Goal: Task Accomplishment & Management: Manage account settings

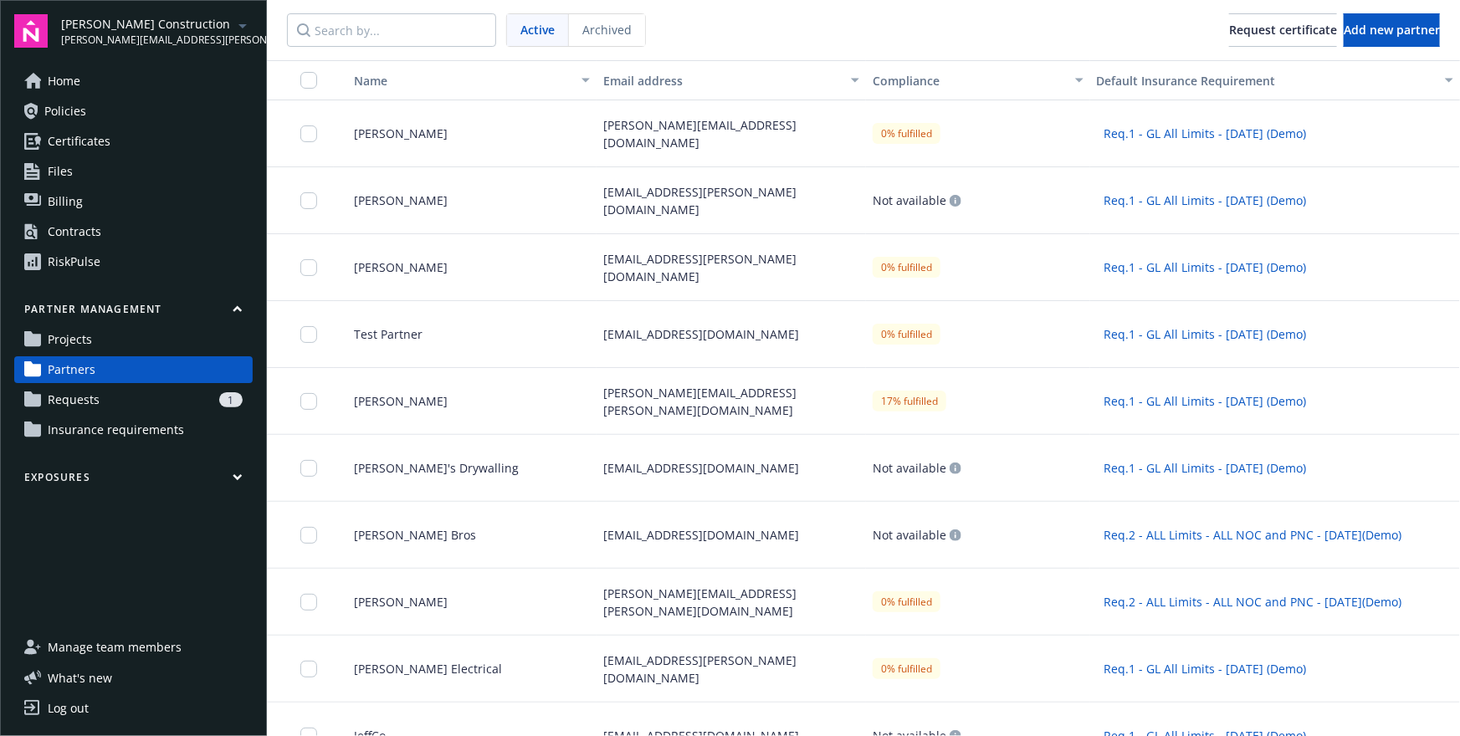
click at [852, 38] on nav "Active Archived Request certificate Add new partner" at bounding box center [863, 30] width 1193 height 60
click at [798, 35] on nav "Active Archived Request certificate Add new partner" at bounding box center [863, 30] width 1193 height 60
click at [734, 48] on nav "Active Archived Request certificate Add new partner" at bounding box center [863, 30] width 1193 height 60
click at [147, 430] on span "Insurance requirements" at bounding box center [116, 430] width 136 height 27
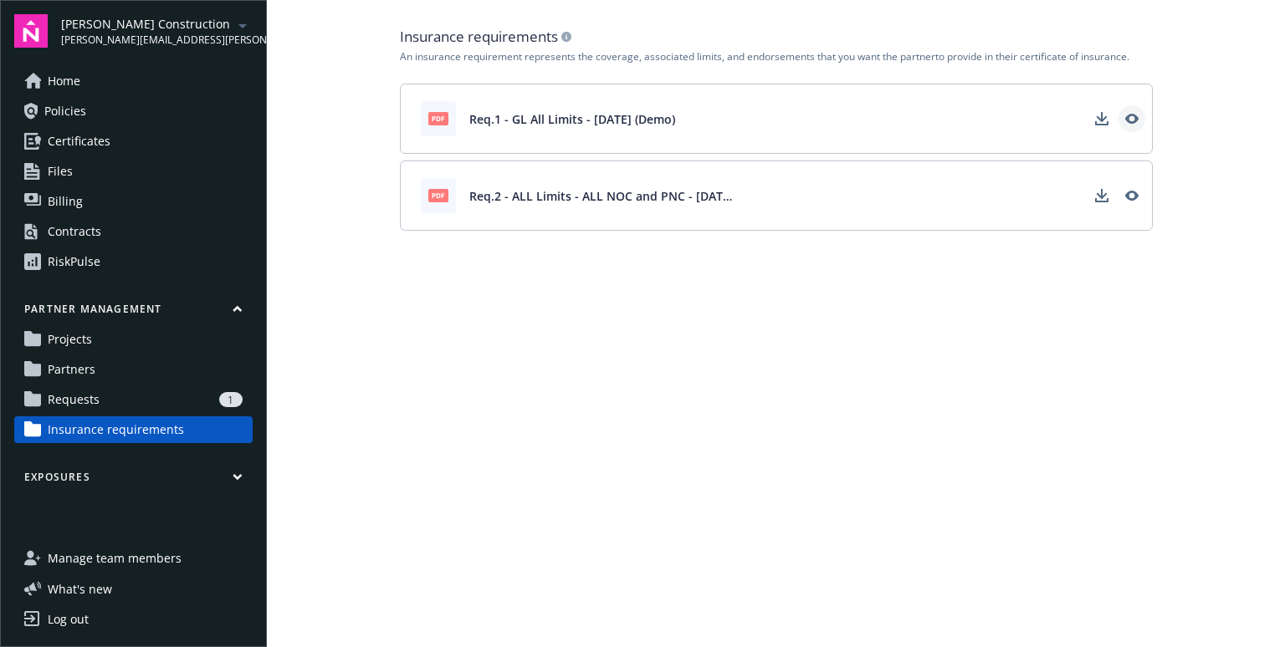
click at [1128, 123] on icon "View" at bounding box center [1131, 118] width 13 height 13
click at [474, 118] on span "Req.1 - GL All Limits - [DATE] (Demo)" at bounding box center [572, 119] width 206 height 18
click at [172, 368] on link "Partners" at bounding box center [133, 369] width 238 height 27
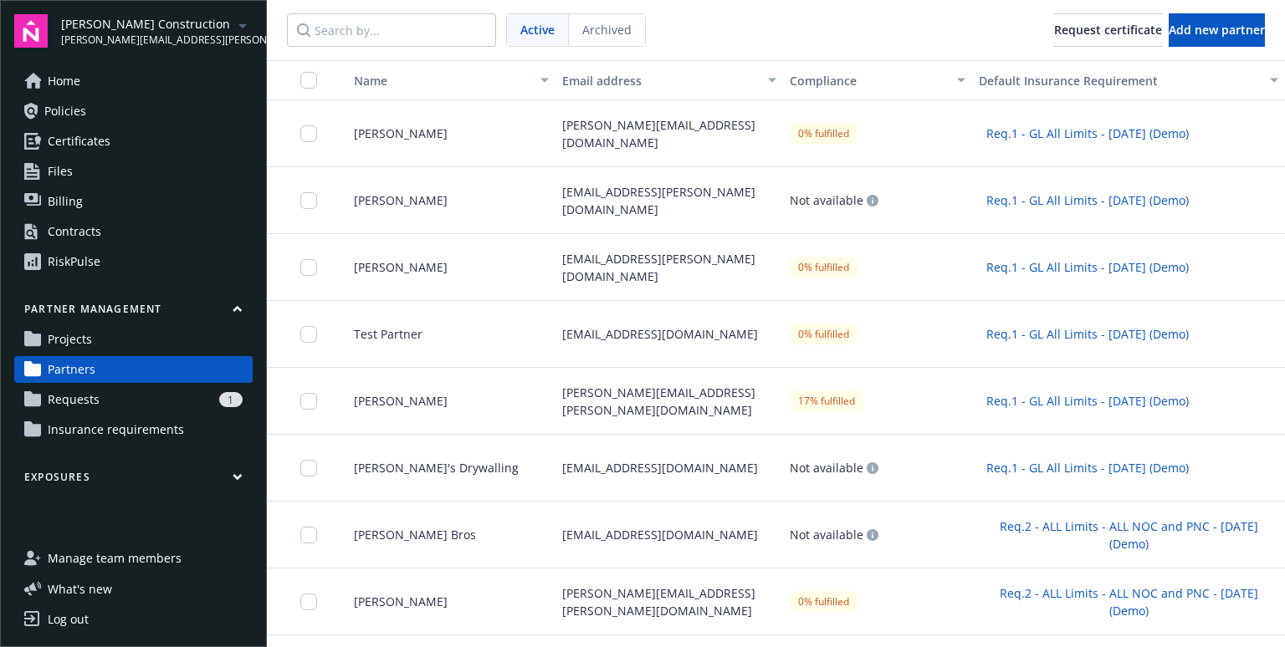
click at [747, 47] on nav "Active Archived Request certificate Add new partner" at bounding box center [776, 30] width 1018 height 60
click at [1169, 40] on button "Add new partner" at bounding box center [1217, 29] width 96 height 33
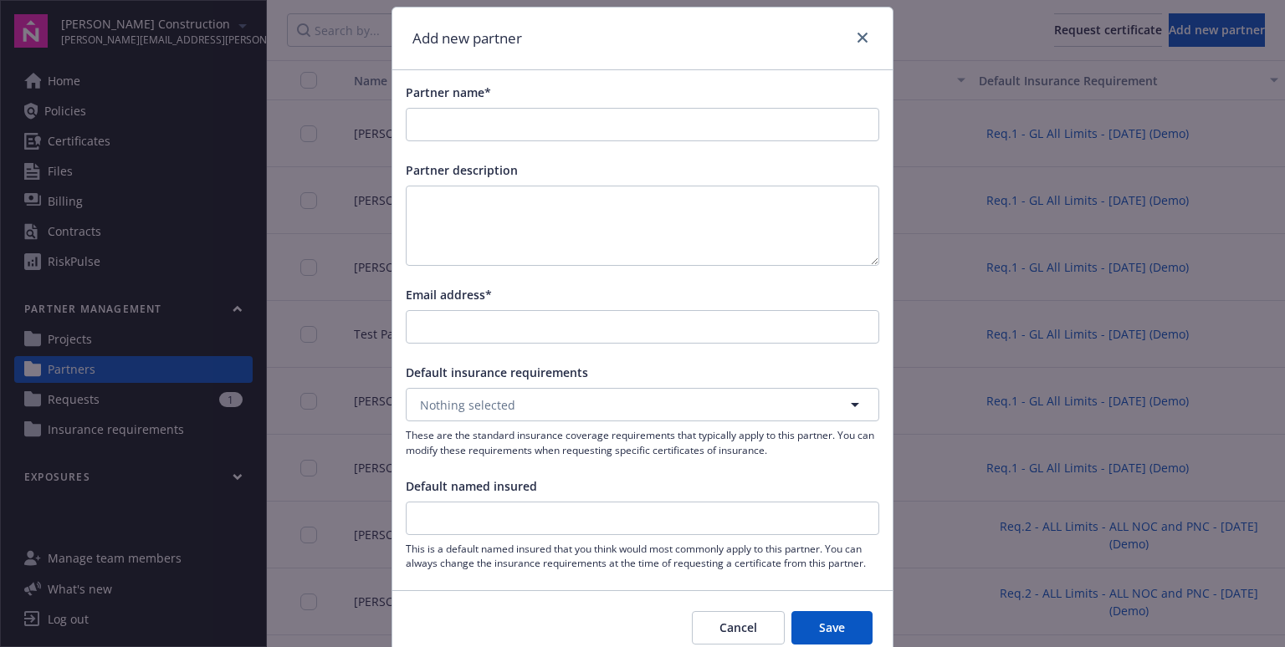
scroll to position [61, 0]
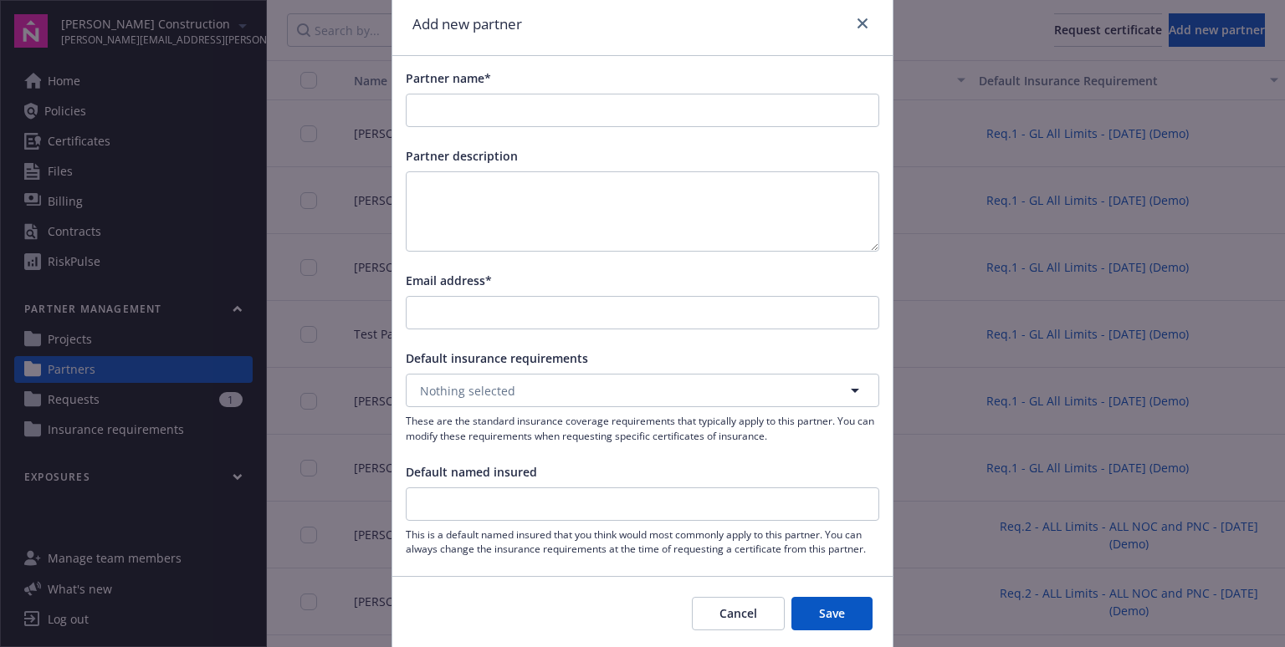
click at [480, 476] on span "Default named insured" at bounding box center [471, 472] width 131 height 16
click at [480, 488] on input "Default named insured" at bounding box center [643, 504] width 472 height 32
click at [480, 476] on span "Default named insured" at bounding box center [471, 472] width 131 height 16
click at [480, 488] on input "Default named insured" at bounding box center [643, 504] width 472 height 32
click at [480, 476] on span "Default named insured" at bounding box center [471, 472] width 131 height 16
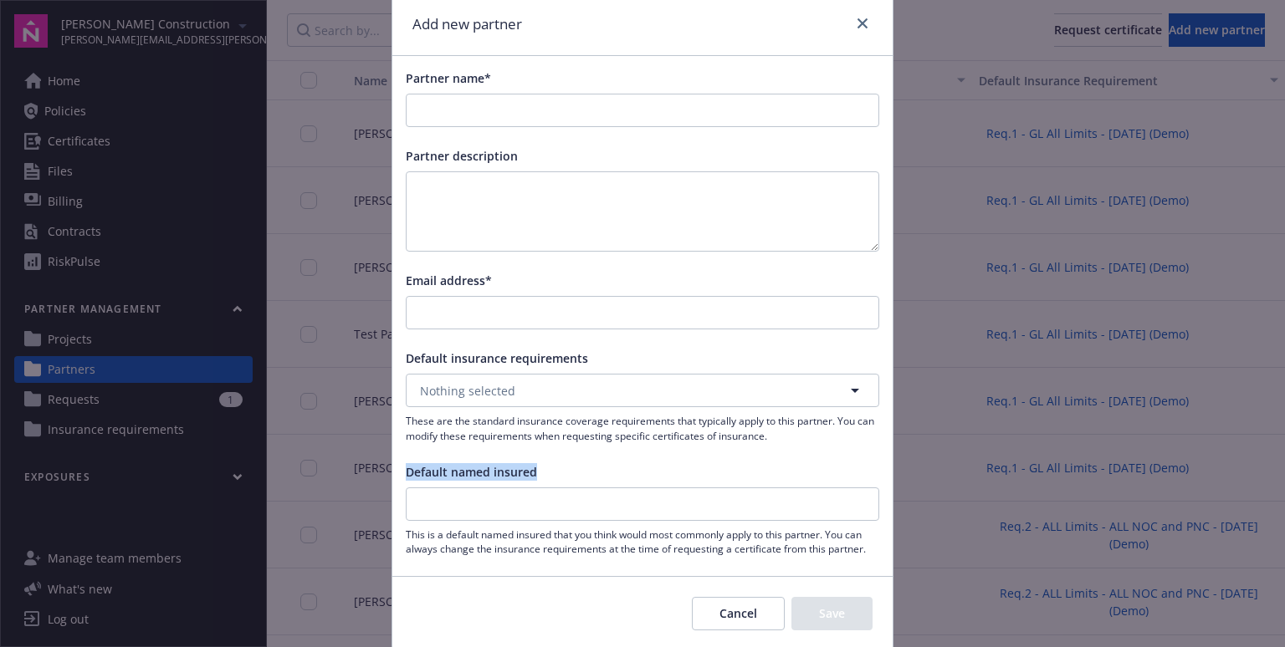
click at [480, 488] on input "Default named insured" at bounding box center [643, 504] width 472 height 32
click at [429, 359] on span "Default insurance requirements" at bounding box center [497, 358] width 182 height 16
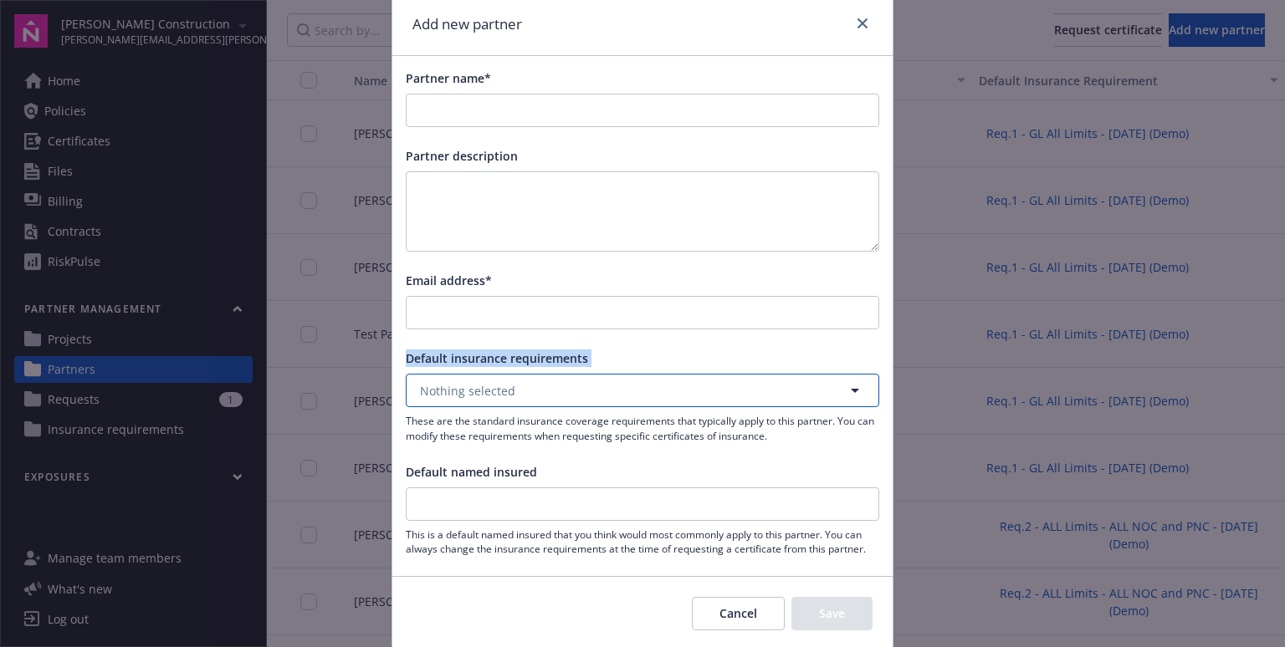
click at [521, 390] on button "Nothing selected" at bounding box center [642, 390] width 473 height 33
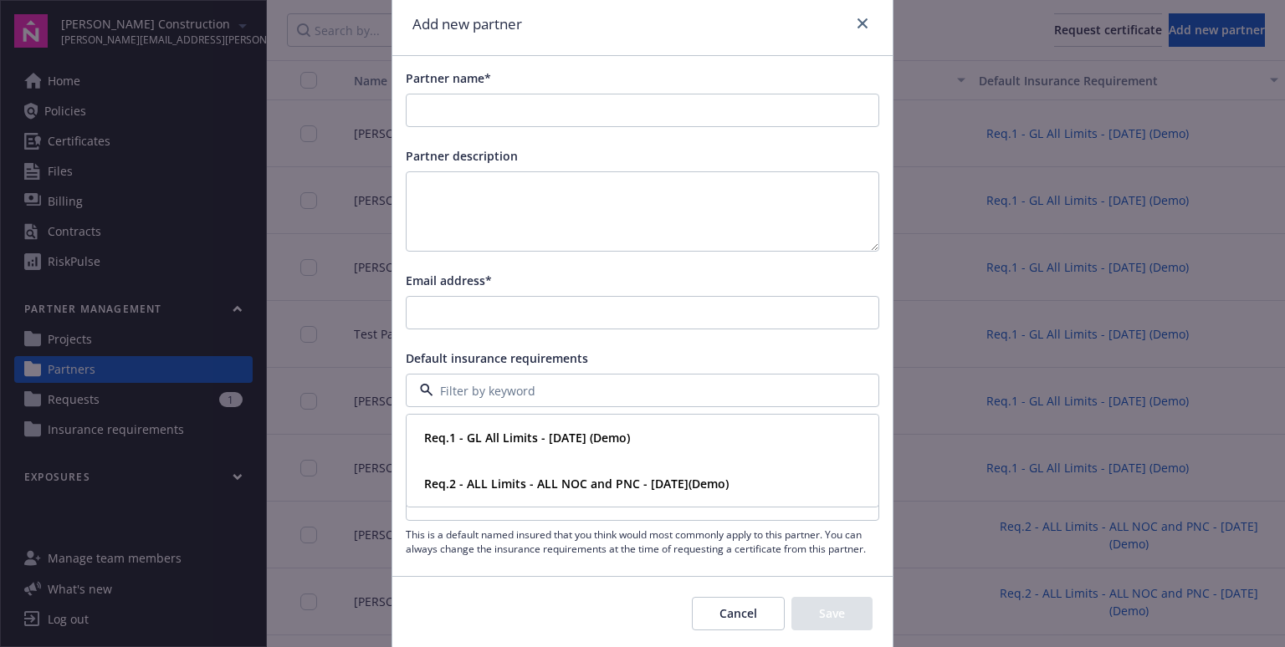
click at [488, 355] on span "Default insurance requirements" at bounding box center [497, 358] width 182 height 16
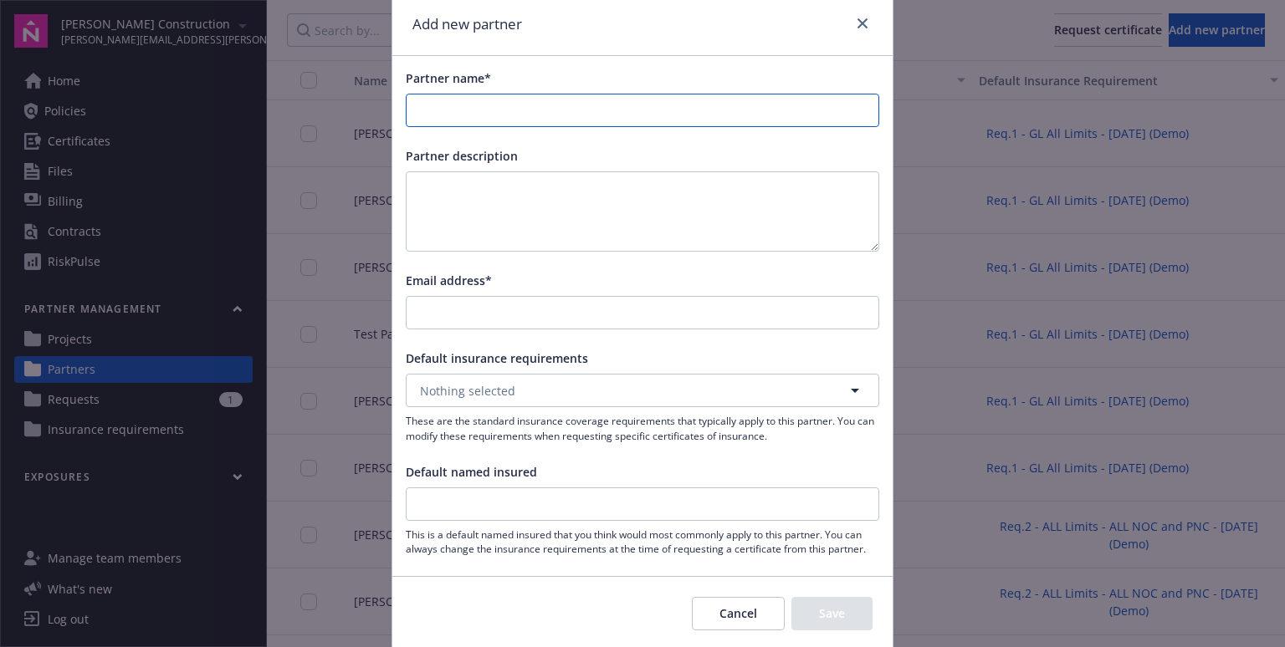
click at [469, 105] on input "Partner name*" at bounding box center [643, 111] width 472 height 32
click at [559, 104] on input "Awesome Electrican" at bounding box center [643, 111] width 472 height 32
click at [554, 120] on input "Awesome Electrician" at bounding box center [643, 111] width 472 height 32
type input "Awesome Electrician - Cal"
click at [463, 509] on input "Default named insured" at bounding box center [643, 504] width 472 height 32
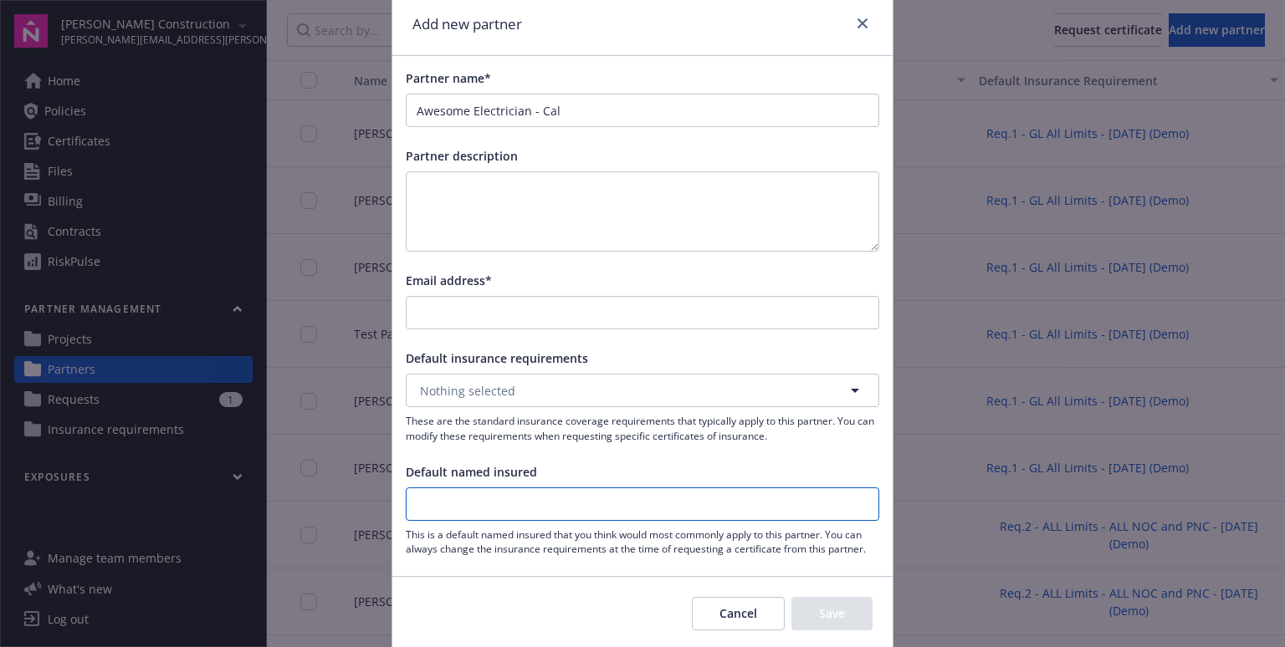
paste input "Awesome Electrician - Cal"
type input "Awesome Electrician"
click at [737, 603] on button "Cancel" at bounding box center [738, 613] width 93 height 33
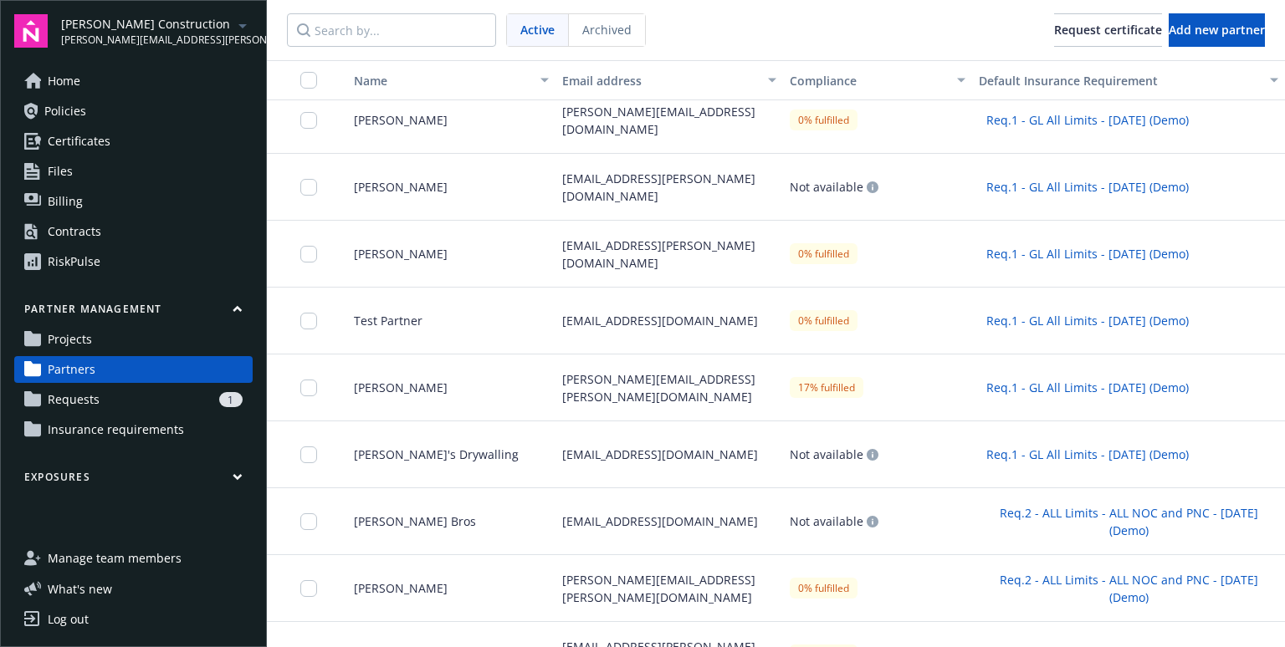
scroll to position [0, 0]
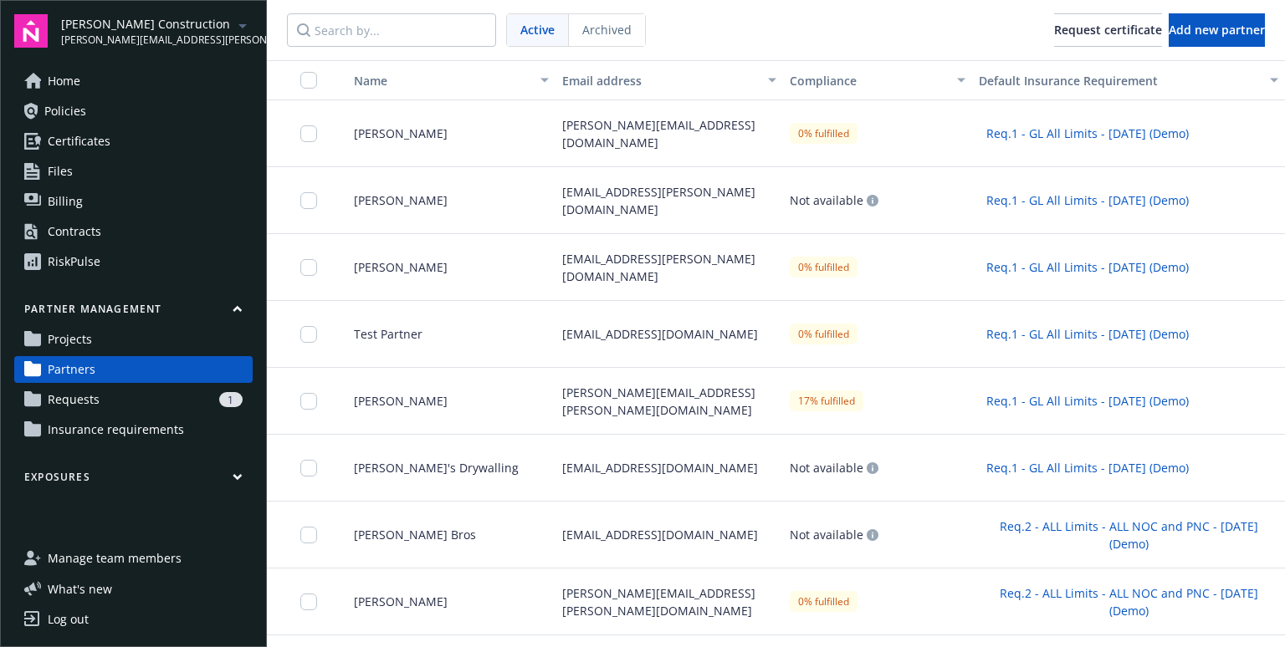
click at [93, 401] on span "Requests" at bounding box center [74, 399] width 52 height 27
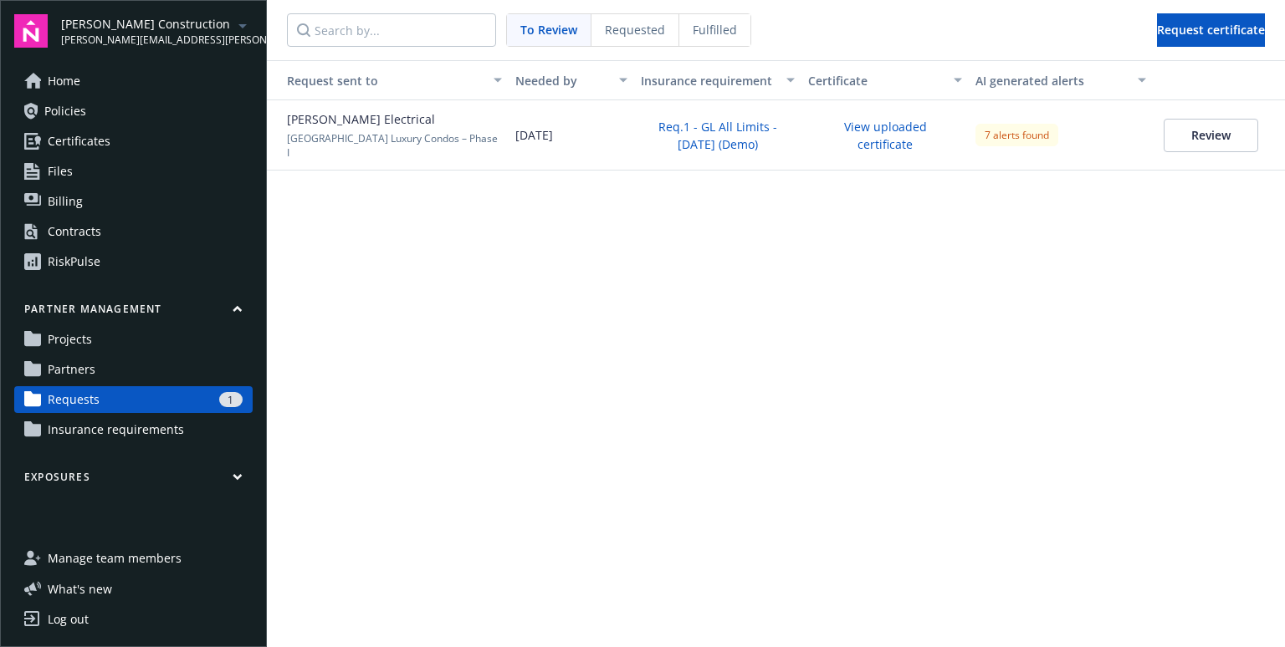
click at [148, 371] on link "Partners" at bounding box center [133, 369] width 238 height 27
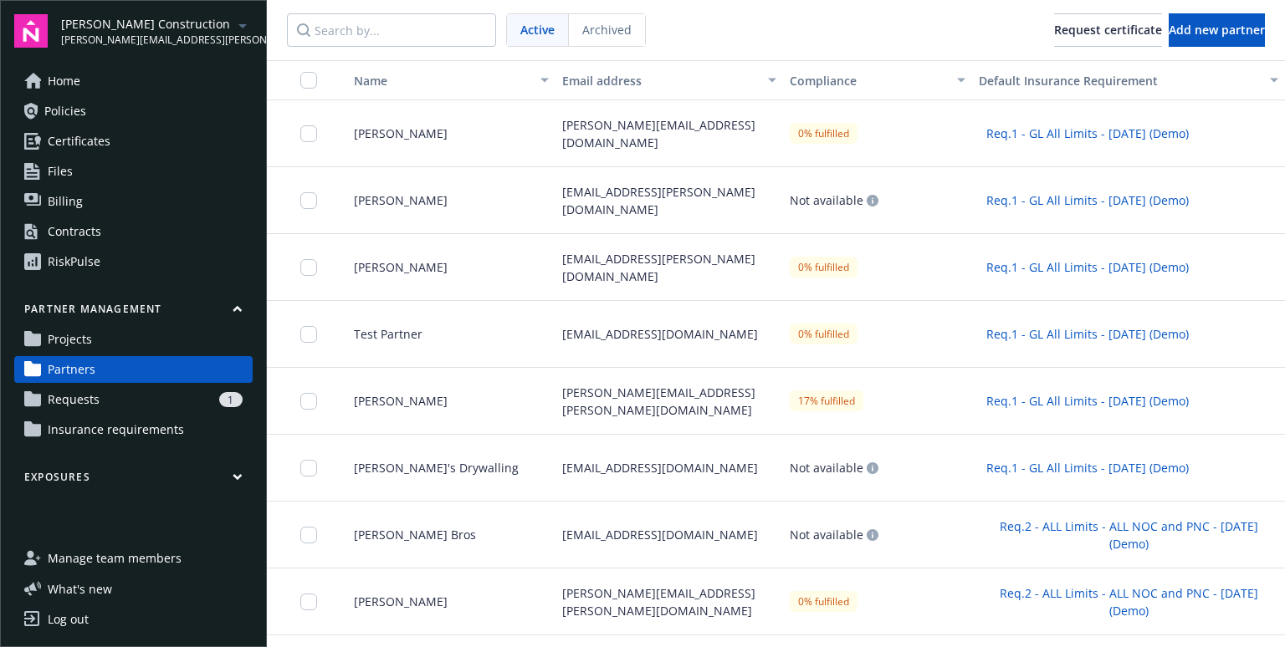
click at [202, 401] on div "1" at bounding box center [174, 399] width 136 height 15
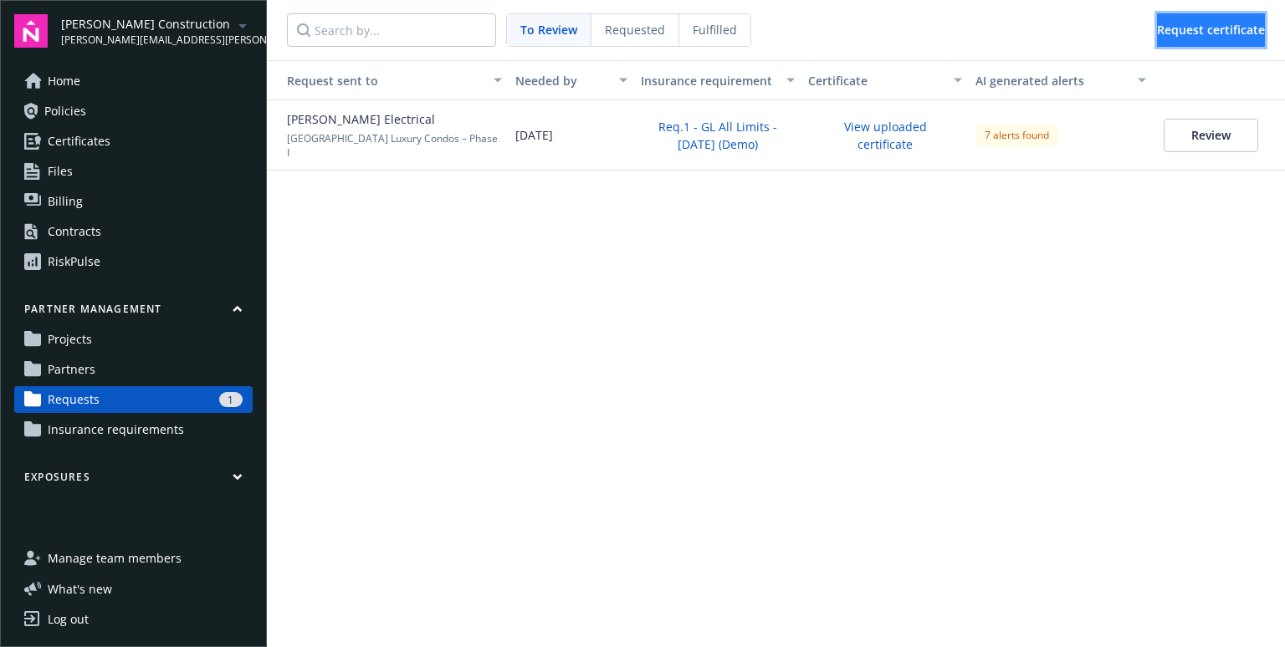
click at [1168, 34] on span "Request certificate" at bounding box center [1211, 30] width 108 height 16
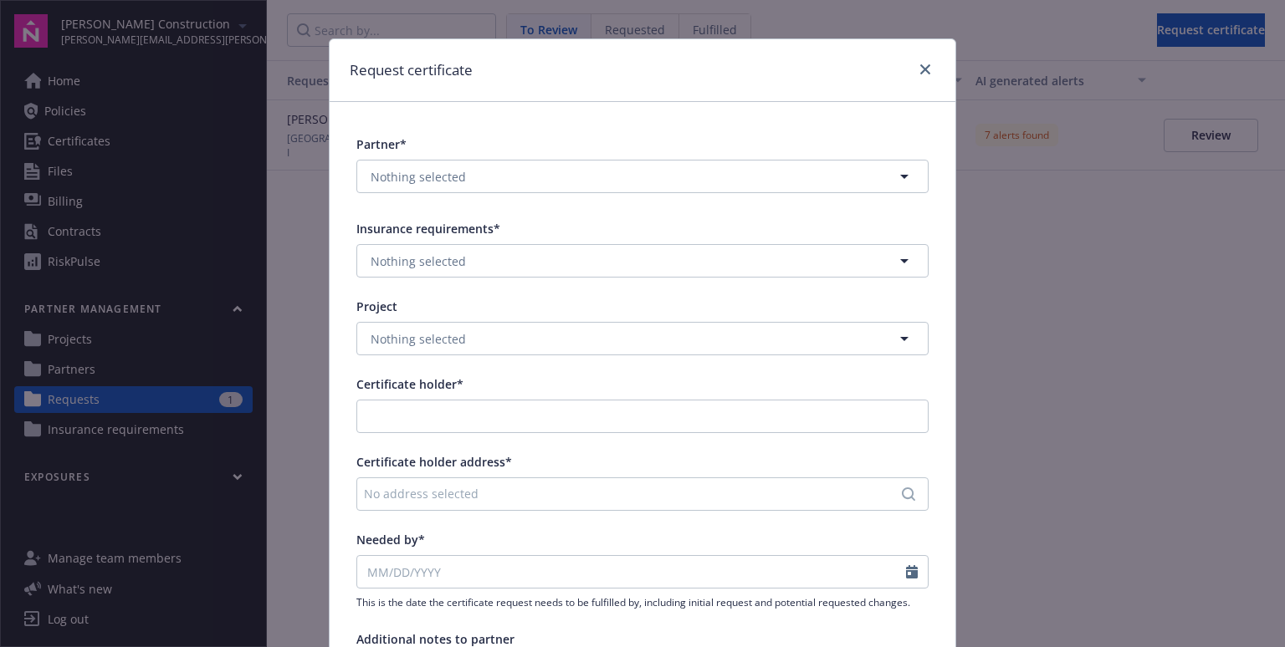
scroll to position [9, 0]
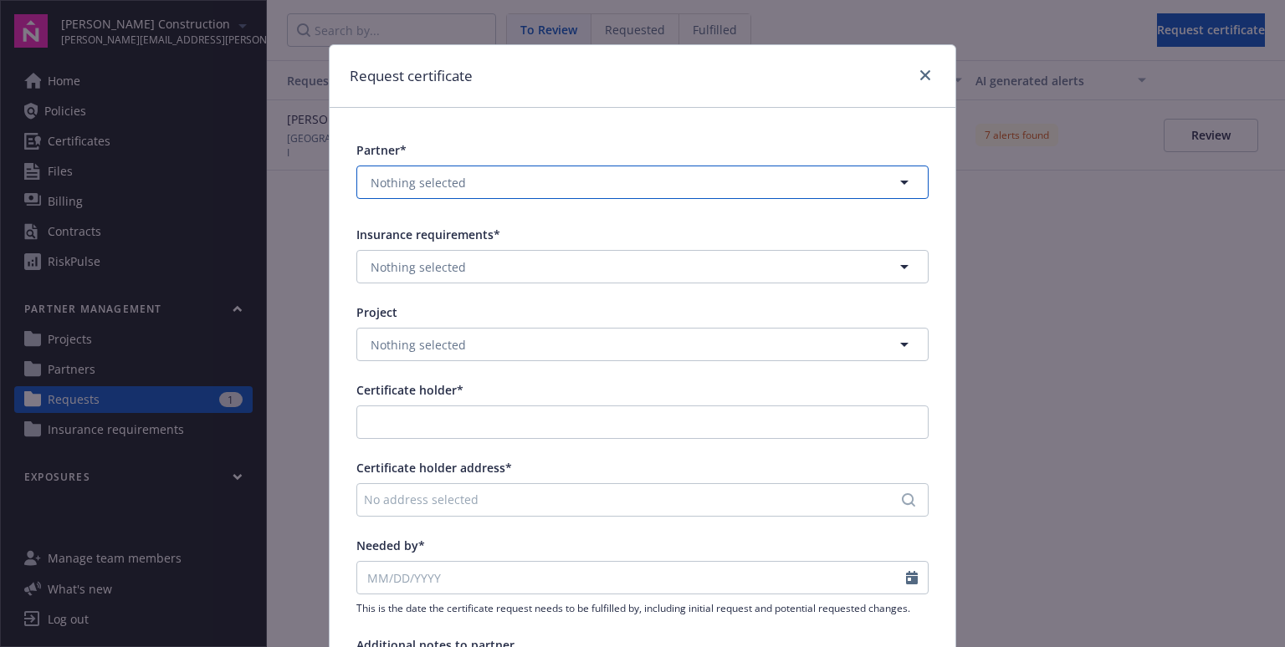
click at [487, 183] on button "Nothing selected" at bounding box center [642, 182] width 572 height 33
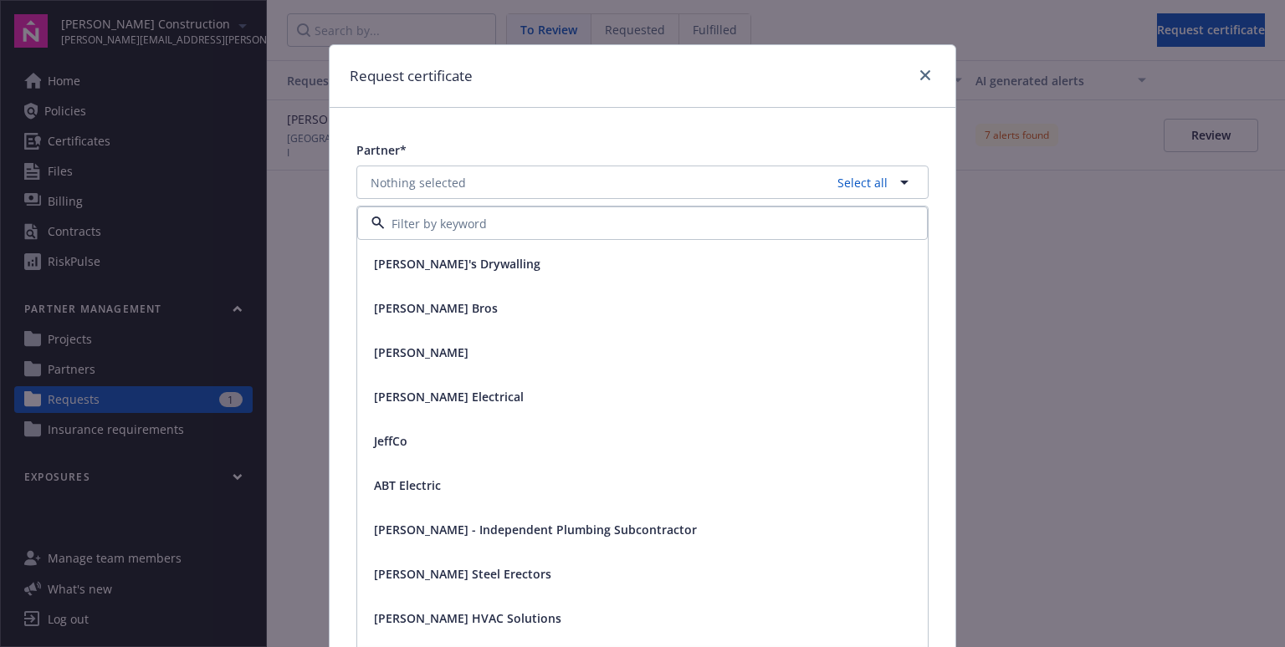
scroll to position [335, 0]
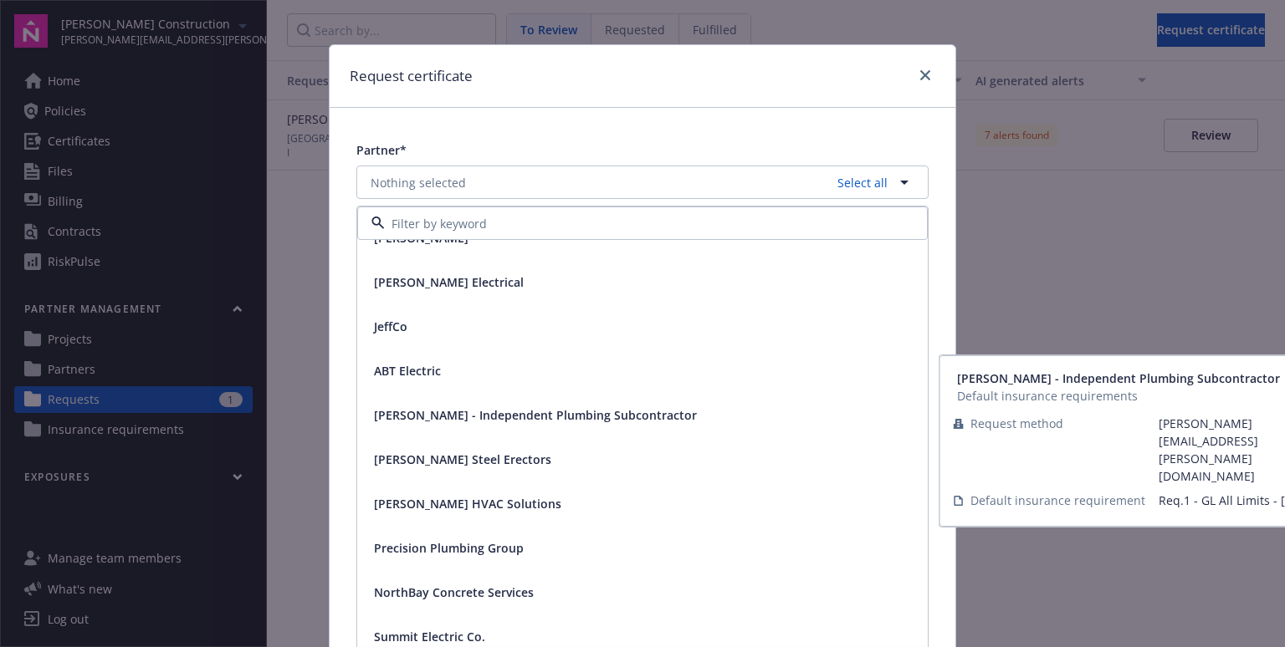
click at [489, 423] on div "[PERSON_NAME] - Independent Plumbing Subcontractor" at bounding box center [533, 415] width 333 height 24
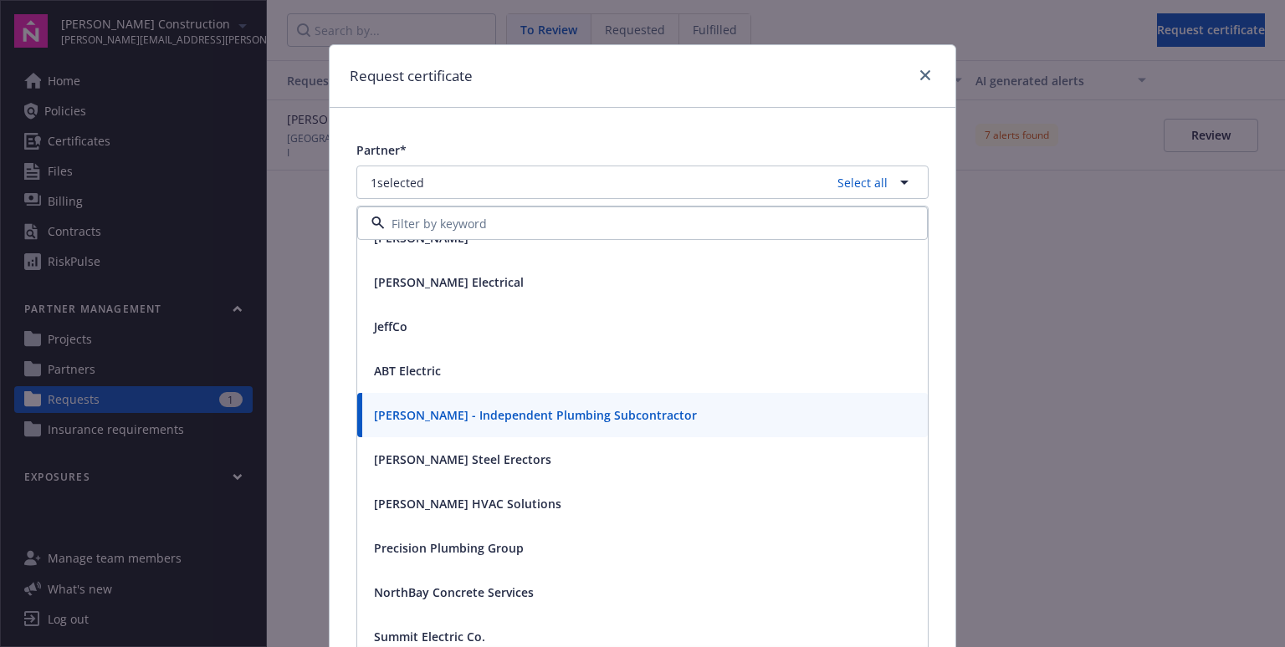
click at [938, 250] on div "Partner* 1 selected Select all [PERSON_NAME] Bros [PERSON_NAME] [PERSON_NAME] E…" at bounding box center [643, 609] width 626 height 1003
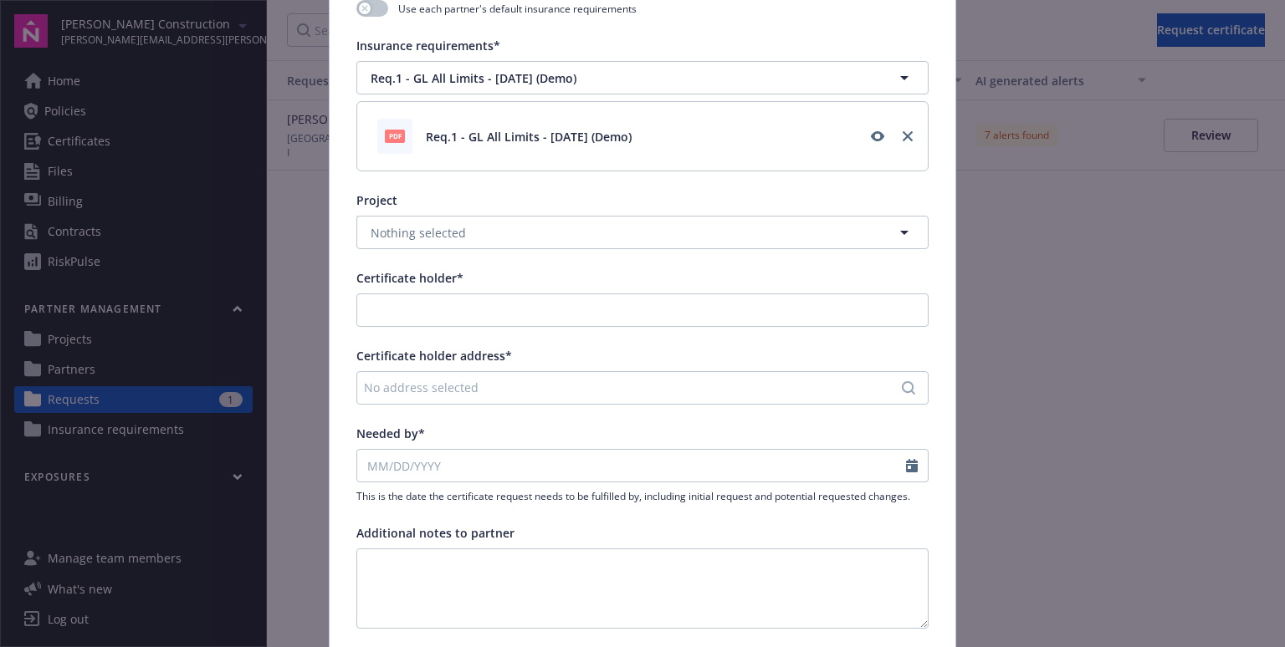
scroll to position [422, 0]
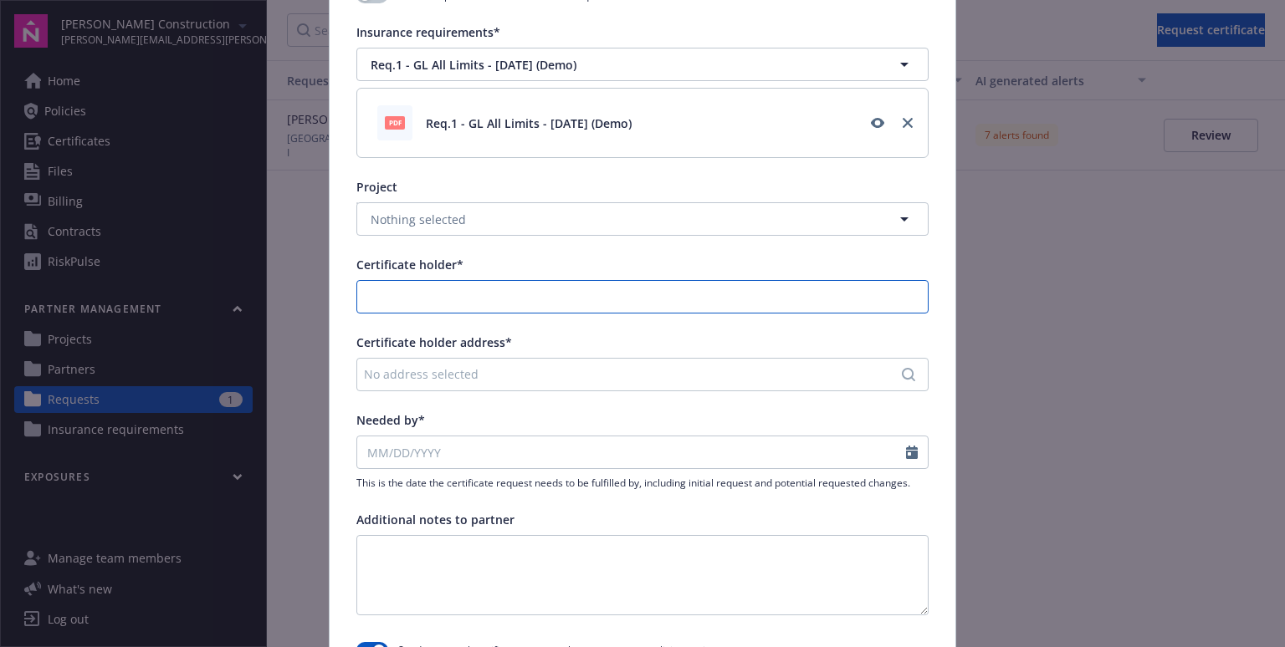
click at [409, 301] on input "Certificate holder*" at bounding box center [642, 297] width 570 height 32
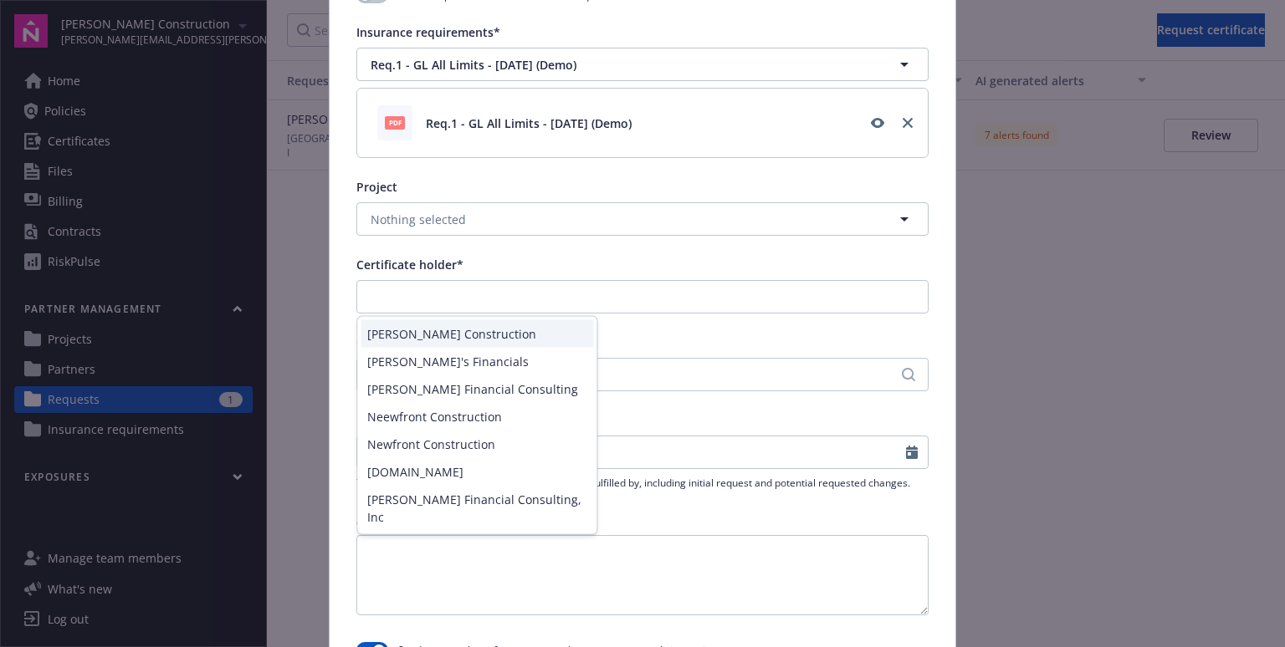
click at [492, 333] on div "[PERSON_NAME] Construction" at bounding box center [477, 334] width 233 height 28
type input "[PERSON_NAME] Construction"
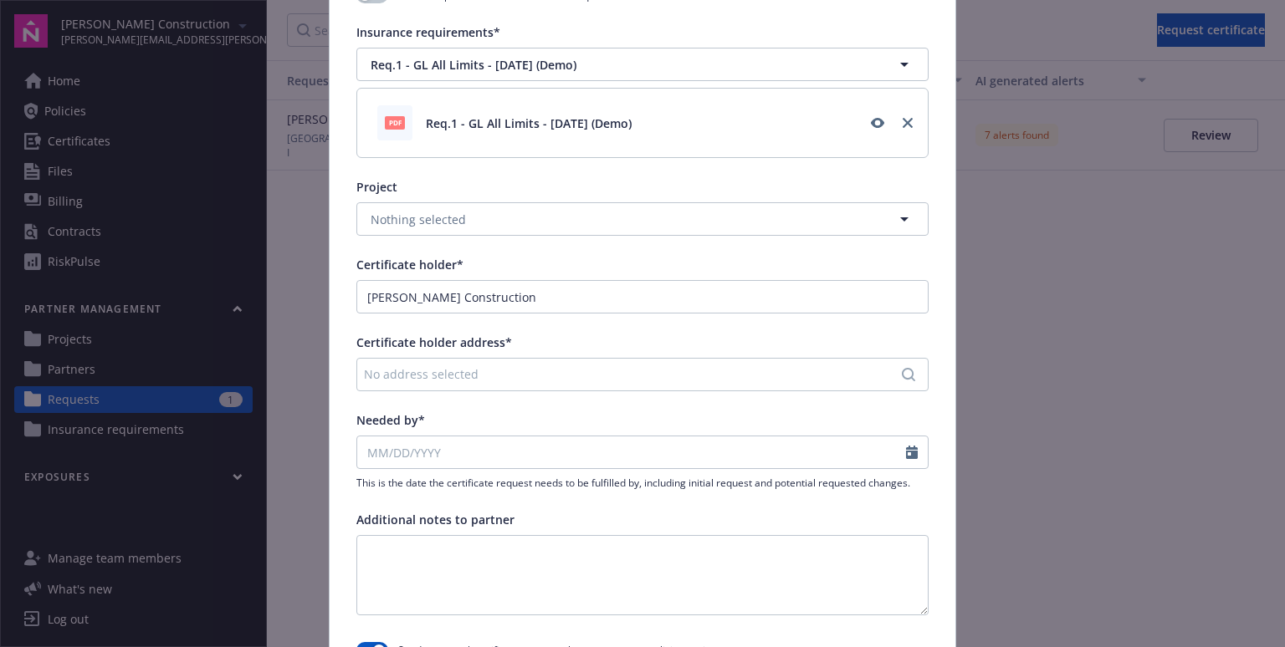
click at [462, 371] on div "No address selected" at bounding box center [634, 375] width 540 height 18
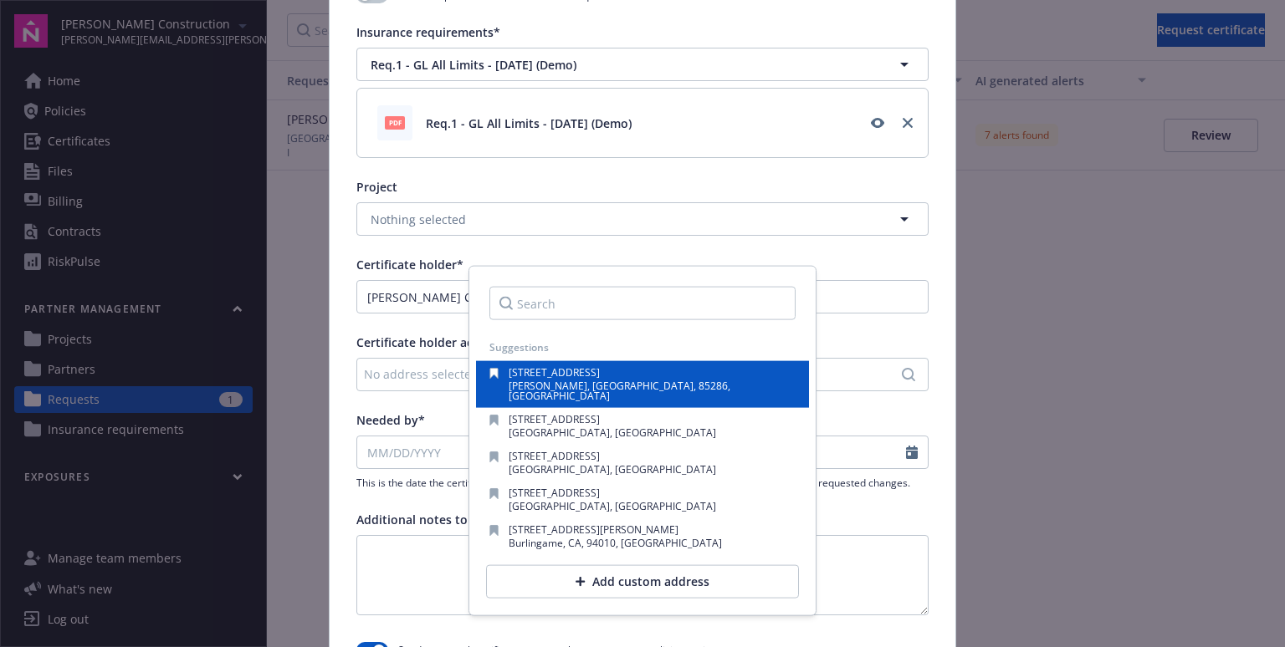
click at [560, 371] on span "[STREET_ADDRESS]" at bounding box center [554, 373] width 91 height 14
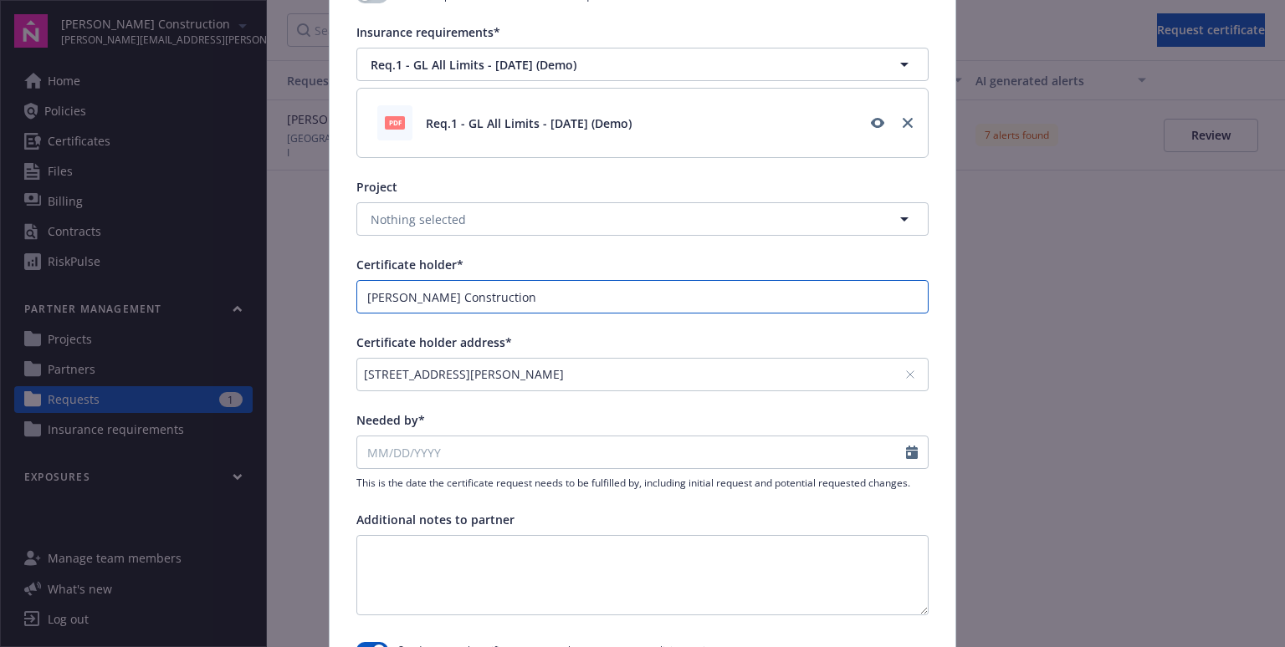
click at [474, 305] on input "[PERSON_NAME] Construction" at bounding box center [642, 297] width 570 height 32
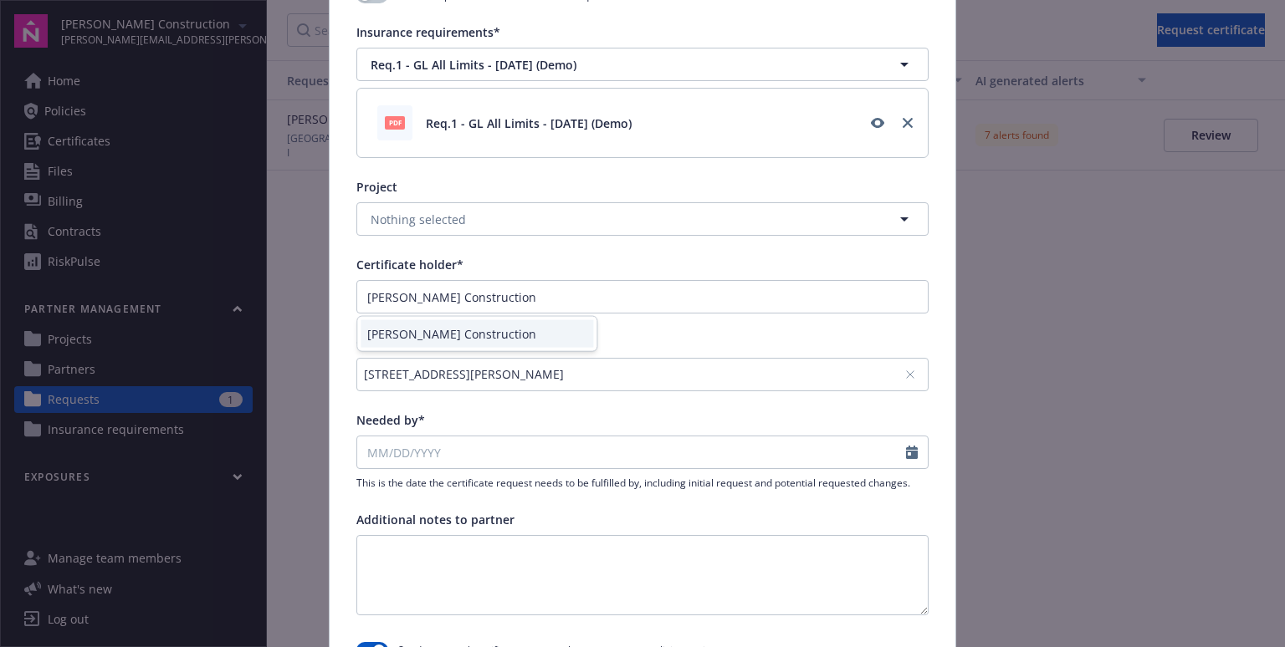
click at [630, 340] on div "Certificate holder address*" at bounding box center [642, 343] width 572 height 18
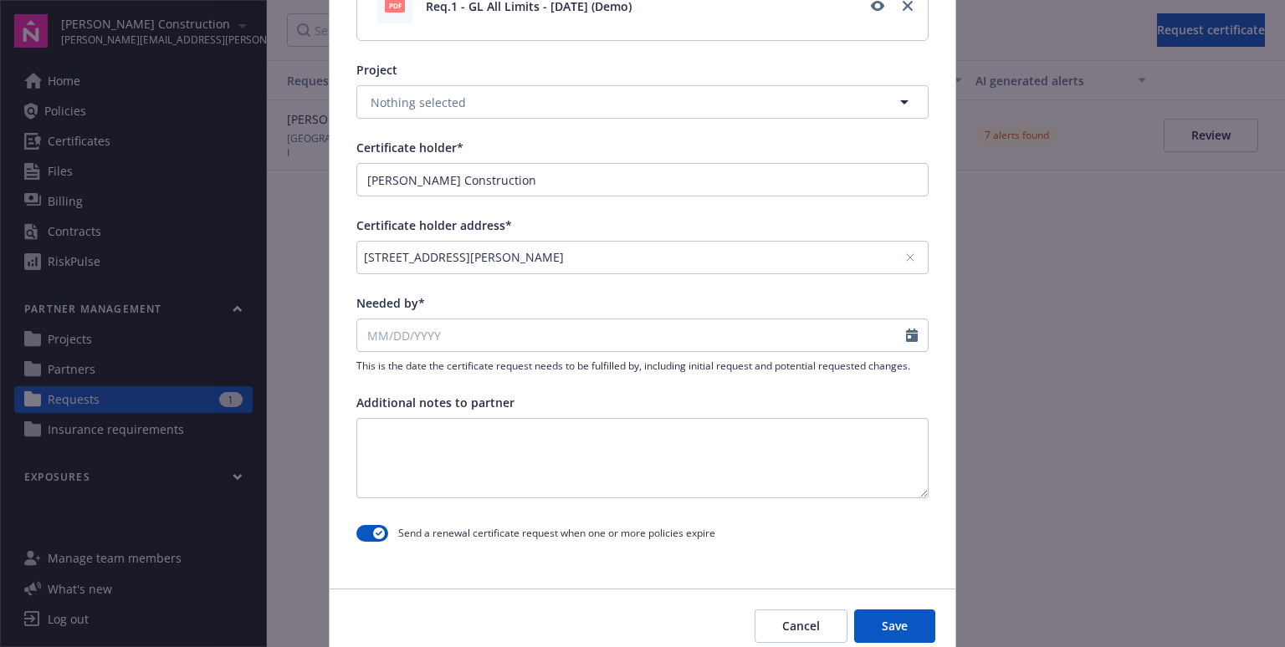
scroll to position [542, 0]
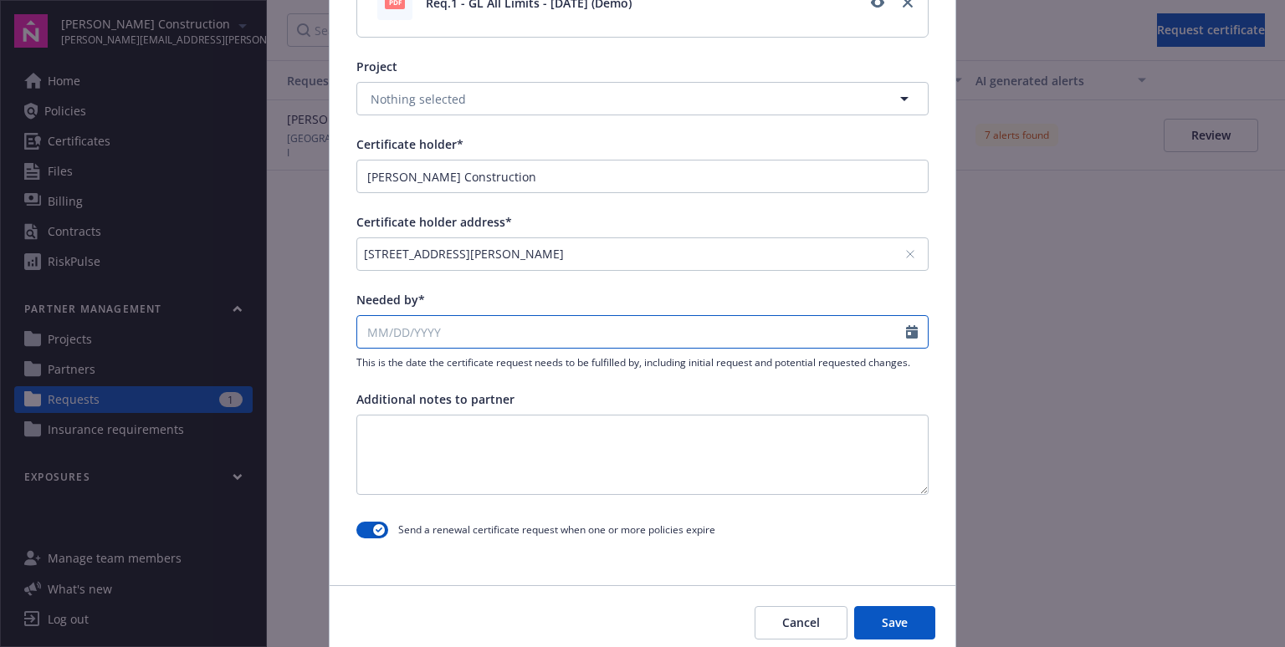
click at [442, 327] on input "Needed by*" at bounding box center [631, 332] width 549 height 32
select select "8"
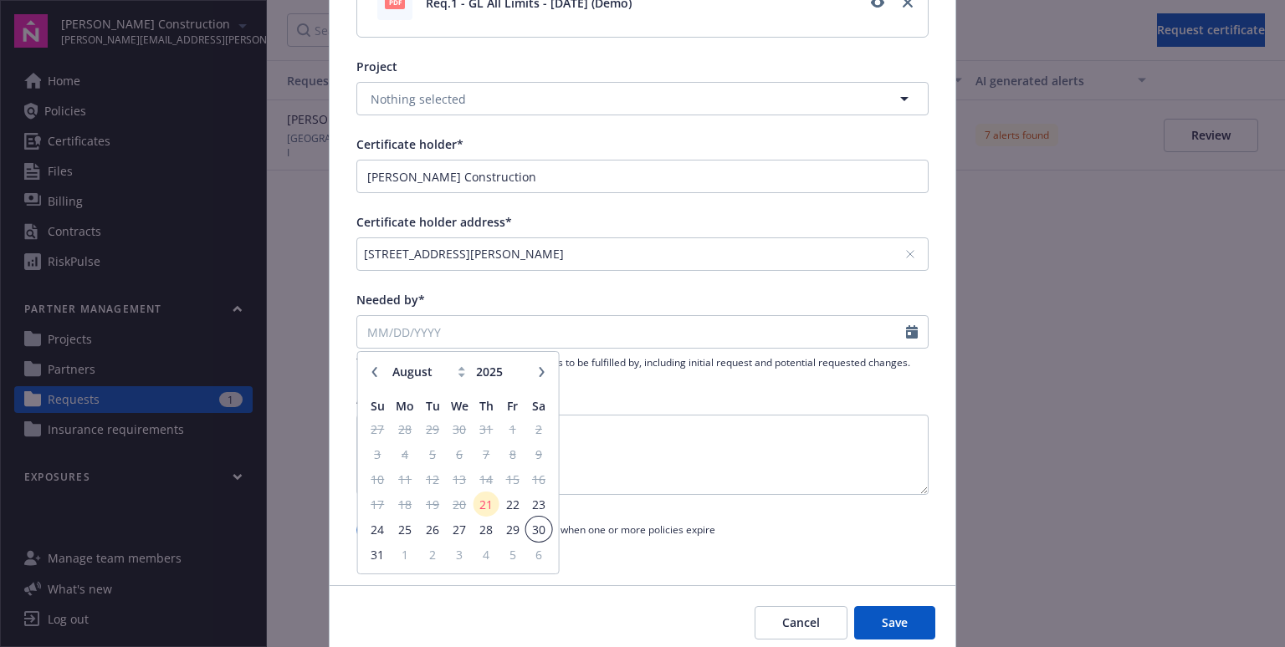
click at [537, 528] on span "30" at bounding box center [538, 529] width 23 height 21
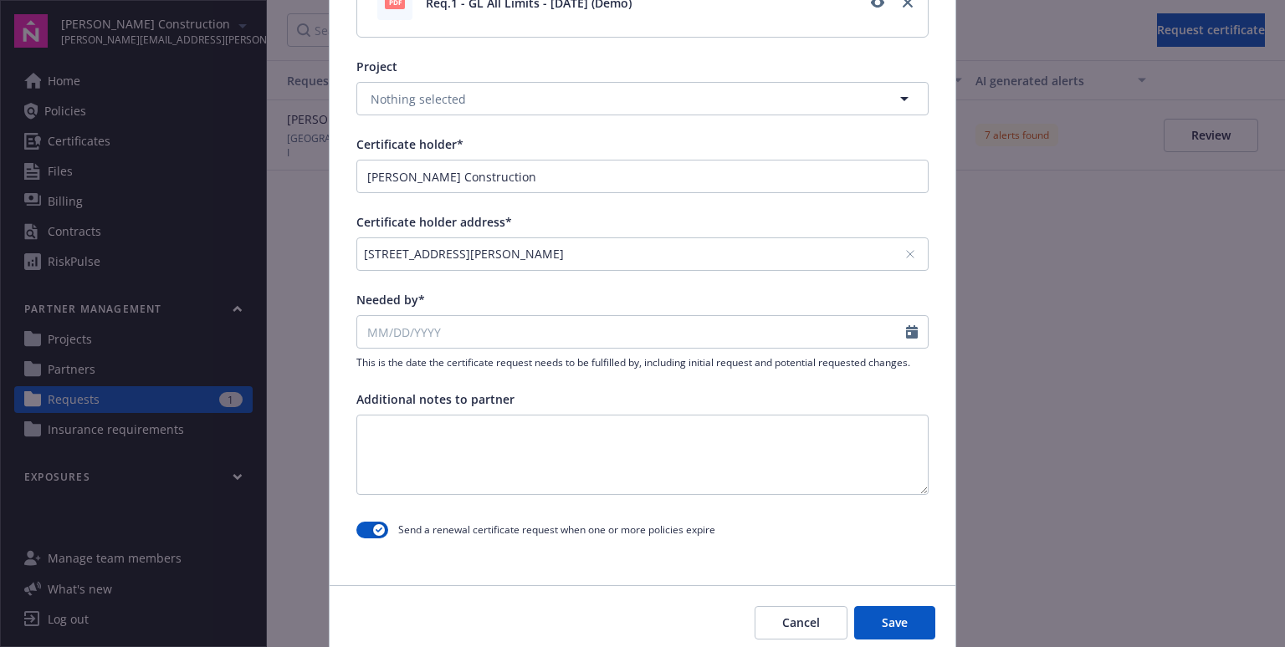
type input "[DATE]"
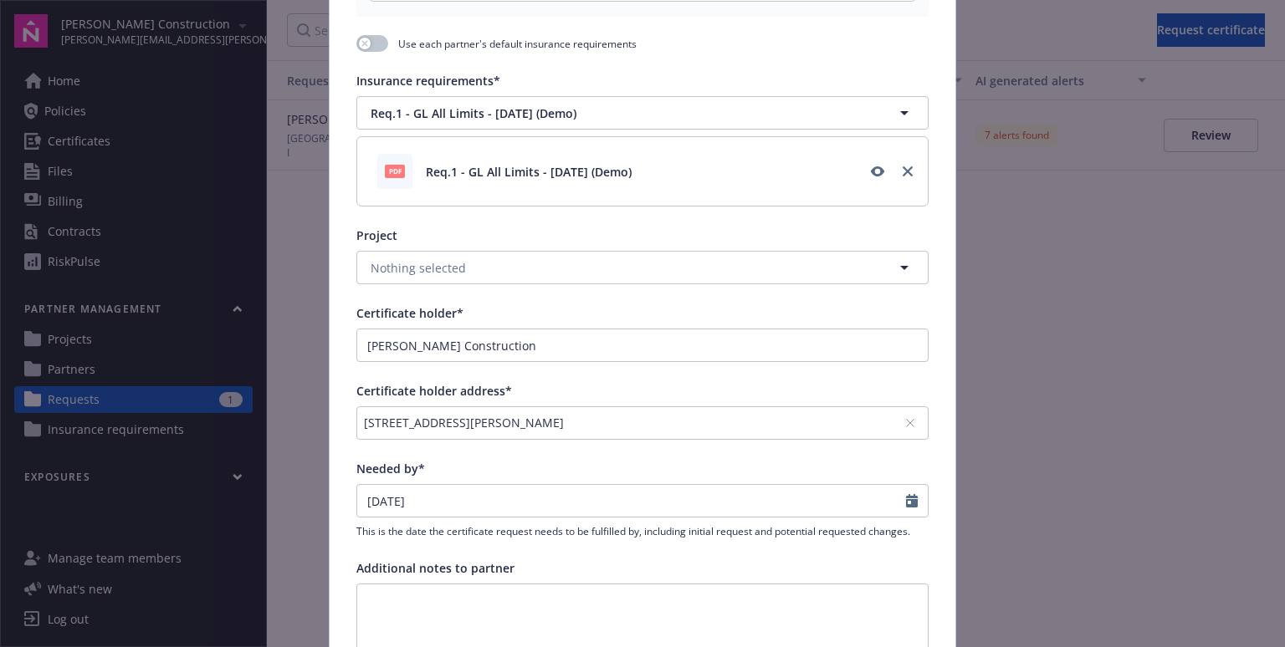
scroll to position [606, 0]
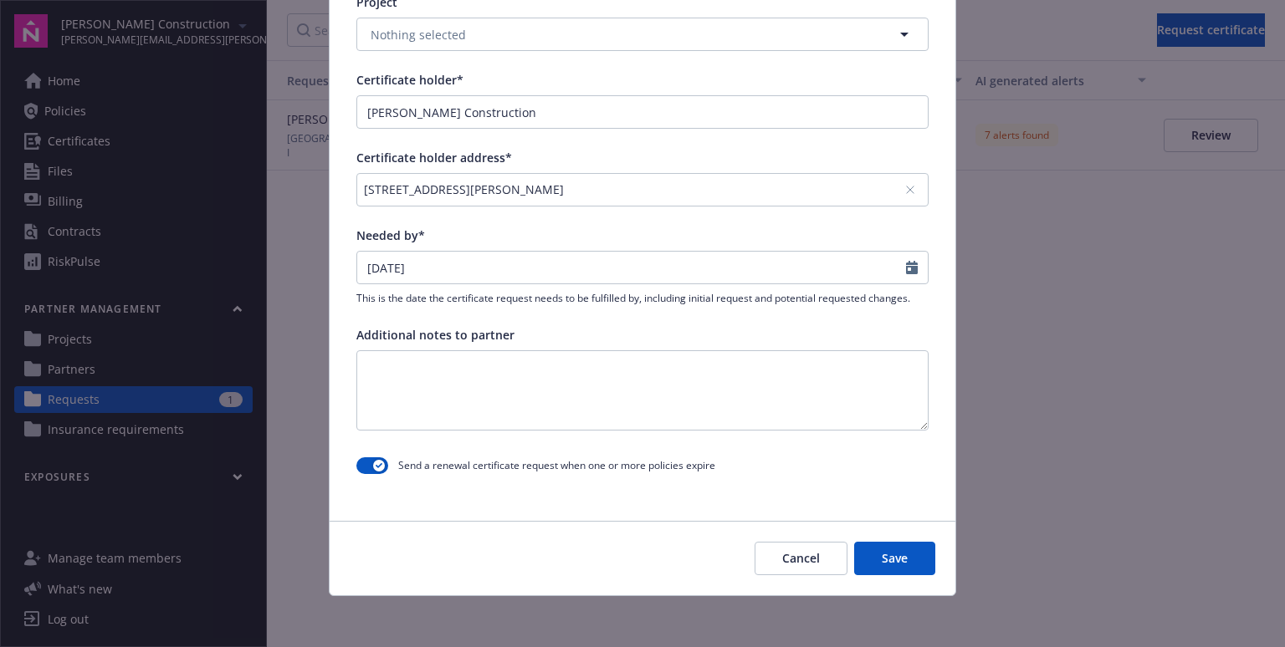
click at [877, 558] on button "Save" at bounding box center [894, 558] width 81 height 33
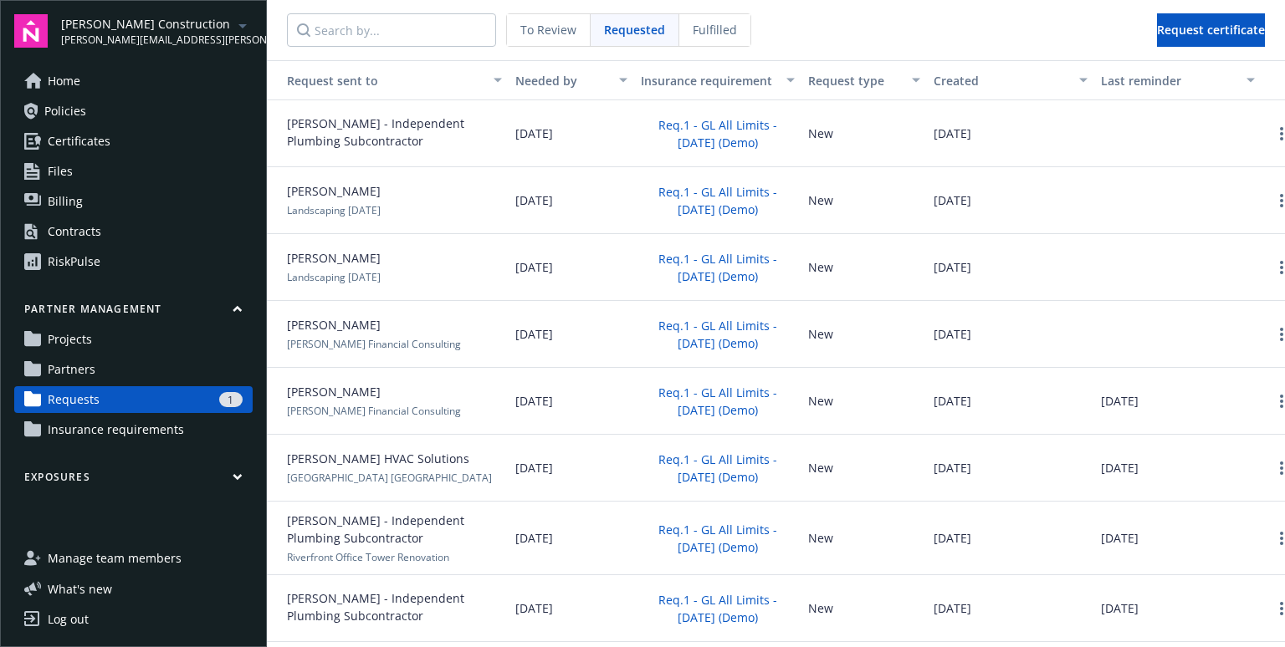
click at [367, 133] on span "[PERSON_NAME] - Independent Plumbing Subcontractor" at bounding box center [394, 132] width 215 height 35
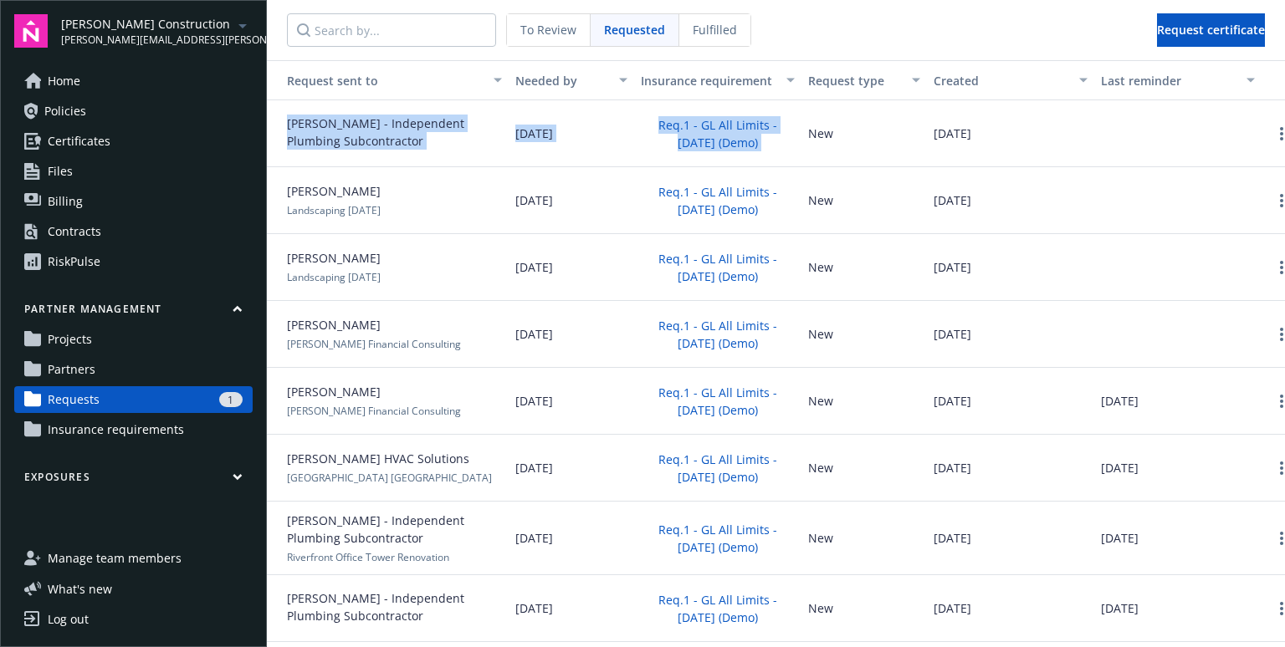
drag, startPoint x: 367, startPoint y: 133, endPoint x: 637, endPoint y: 121, distance: 269.6
click at [637, 121] on div "[PERSON_NAME] - Independent Plumbing Subcontractor [DATE] Req.1 - GL All Limits…" at bounding box center [785, 133] width 1036 height 67
click at [553, 132] on span "[DATE]" at bounding box center [534, 134] width 38 height 18
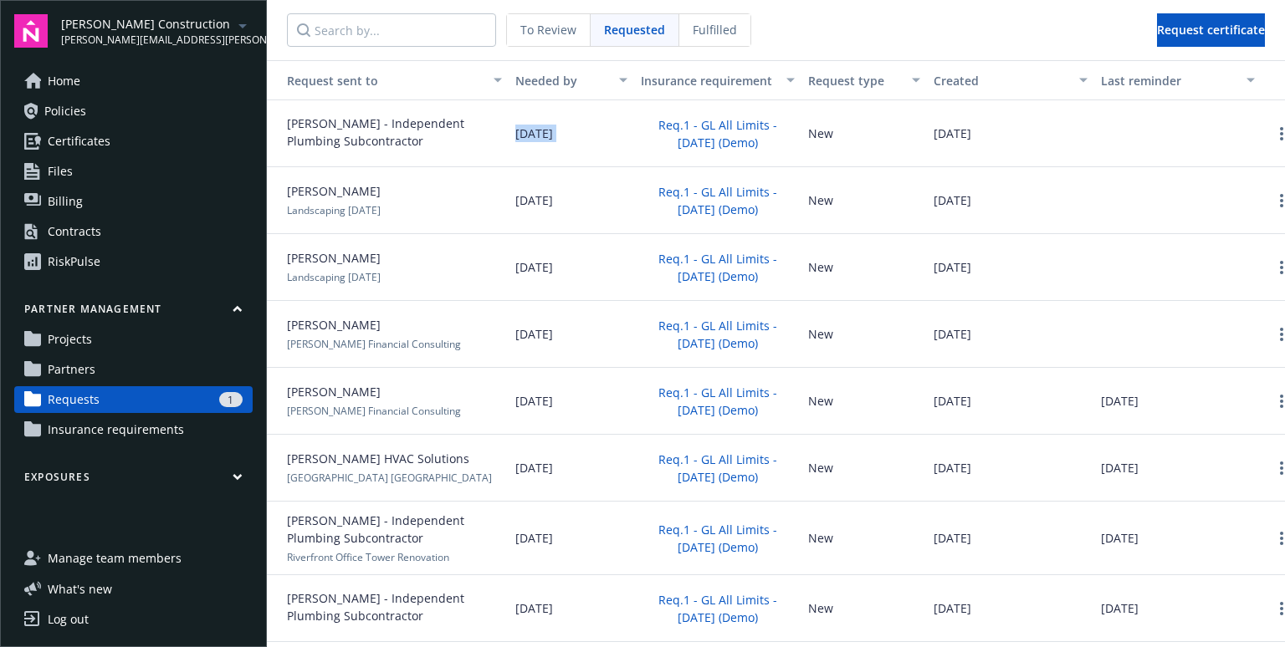
click at [553, 132] on span "[DATE]" at bounding box center [534, 134] width 38 height 18
click at [427, 181] on div "[PERSON_NAME] Landscaping [DATE]" at bounding box center [388, 200] width 242 height 67
click at [342, 141] on span "[PERSON_NAME] - Independent Plumbing Subcontractor" at bounding box center [394, 132] width 215 height 35
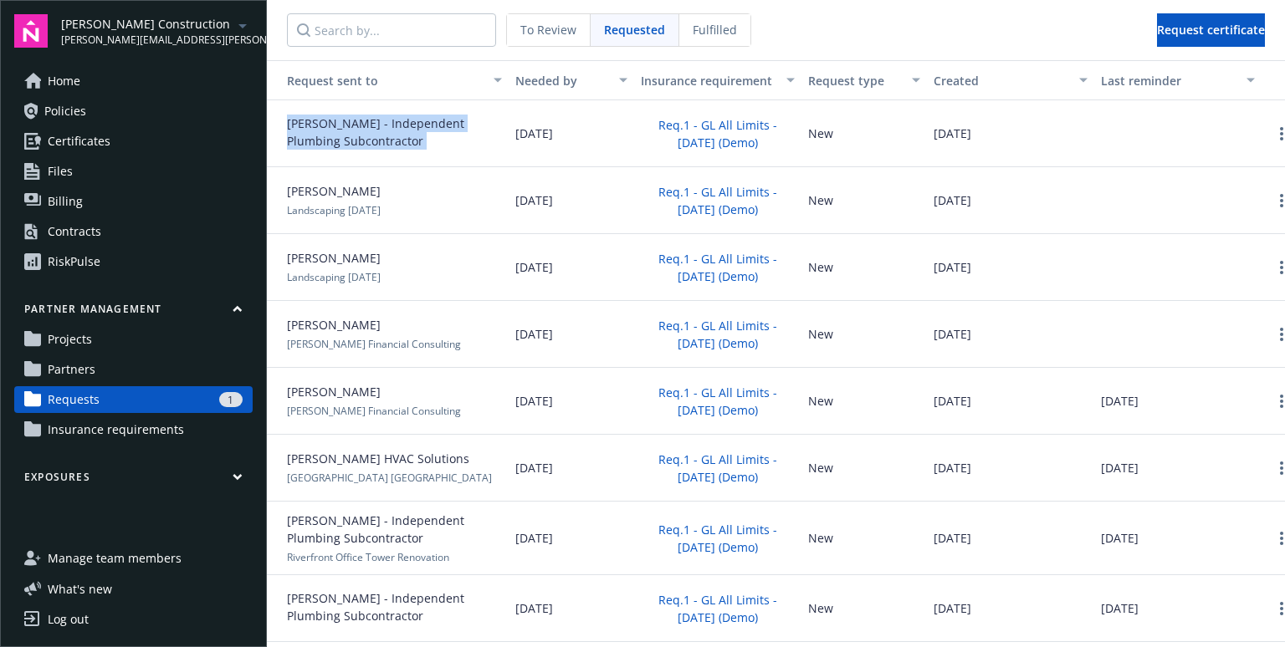
copy div "[PERSON_NAME] - Independent Plumbing Subcontractor"
click at [142, 371] on link "Partners" at bounding box center [133, 369] width 238 height 27
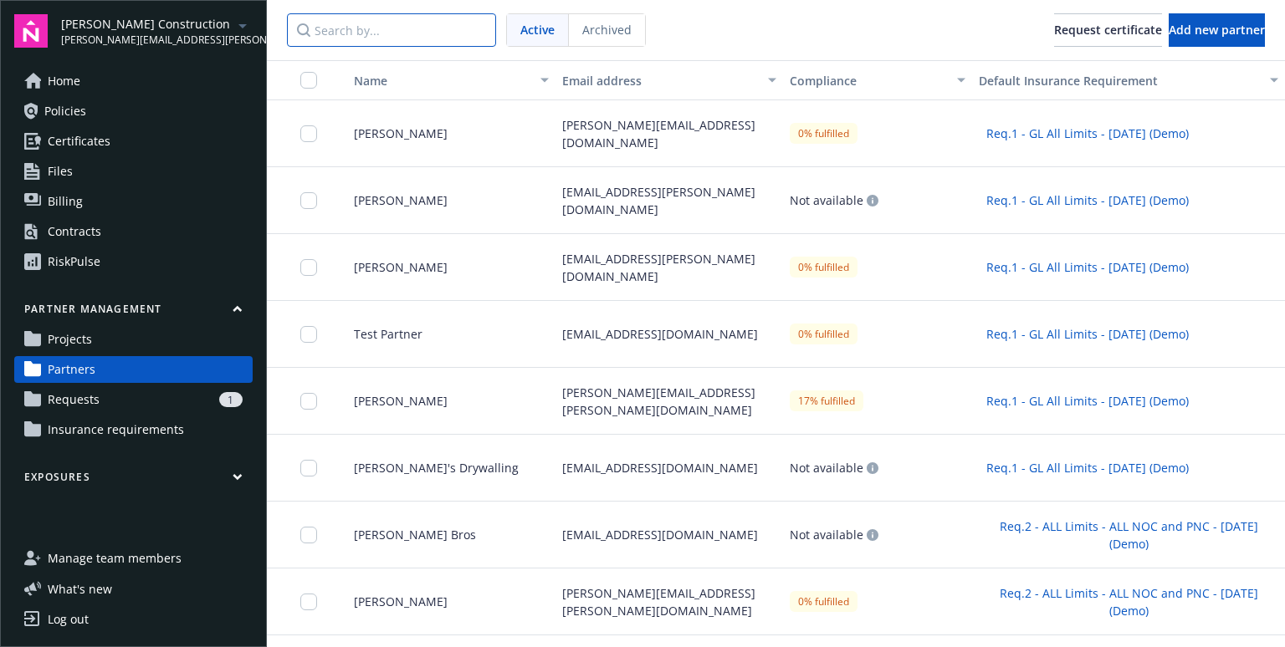
click at [422, 31] on input "Search by..." at bounding box center [391, 29] width 209 height 33
paste input "[PERSON_NAME] - Independent Plumbing Subcontractor"
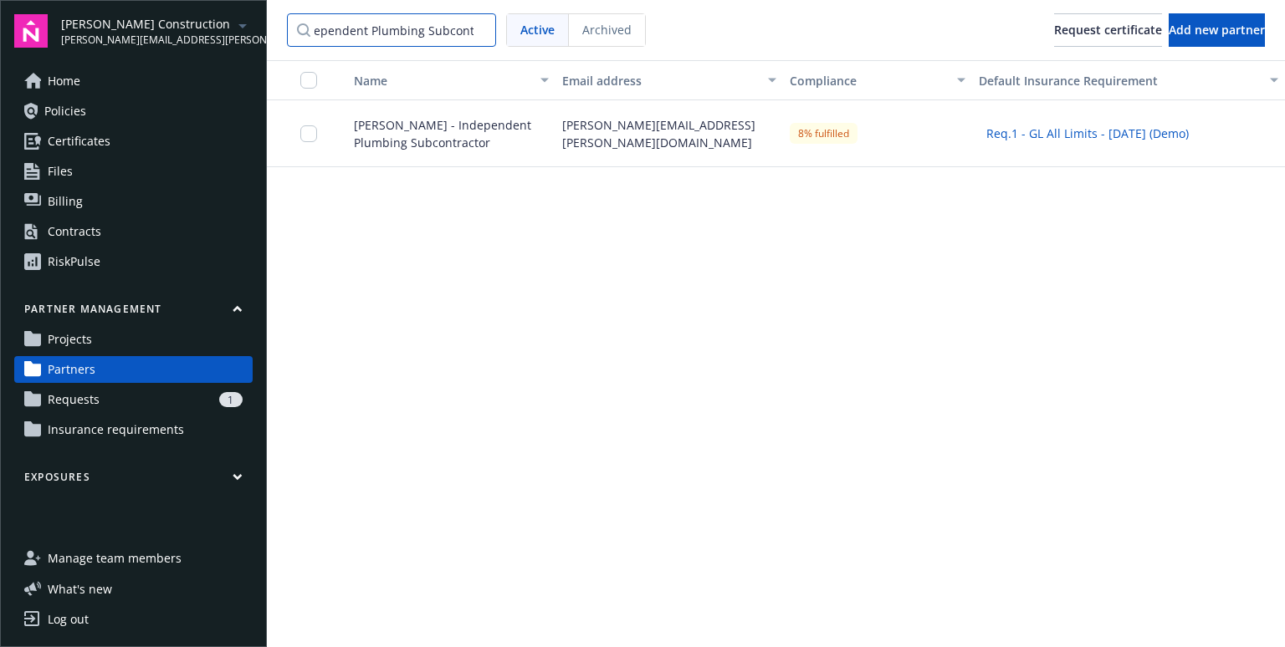
type input "[PERSON_NAME] - Independent Plumbing Subcontractor"
click at [484, 119] on span "[PERSON_NAME] - Independent Plumbing Subcontractor" at bounding box center [444, 133] width 208 height 35
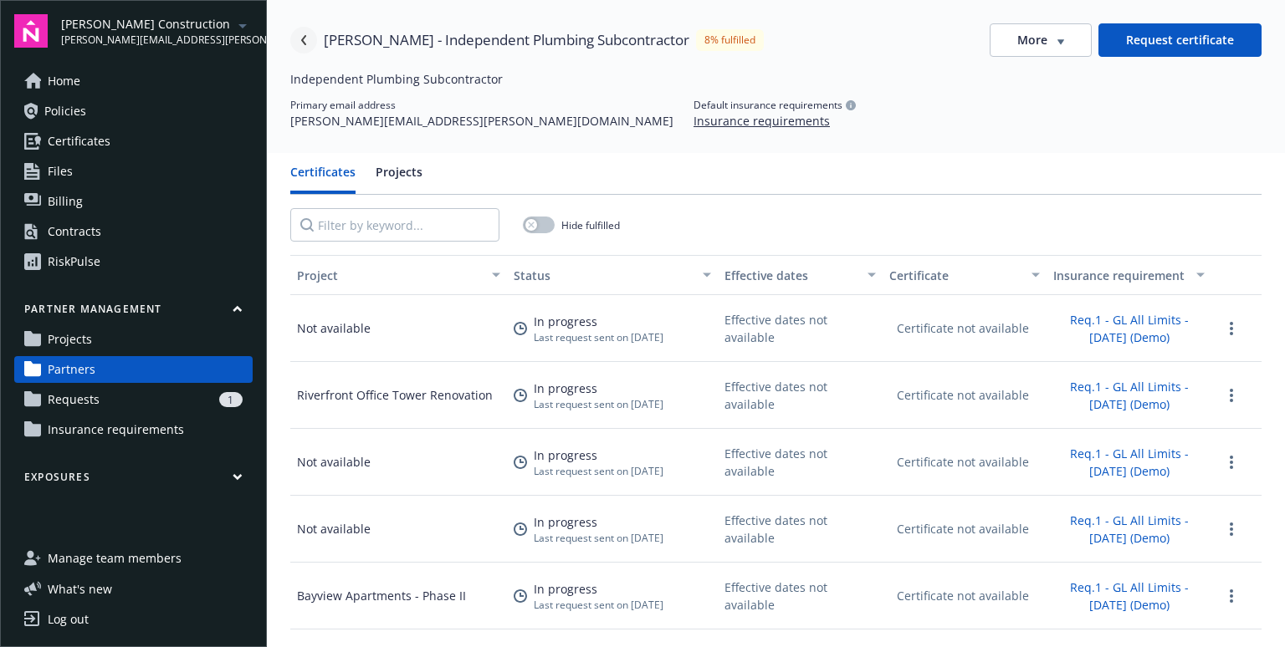
click at [306, 43] on icon "Navigate back" at bounding box center [304, 40] width 10 height 10
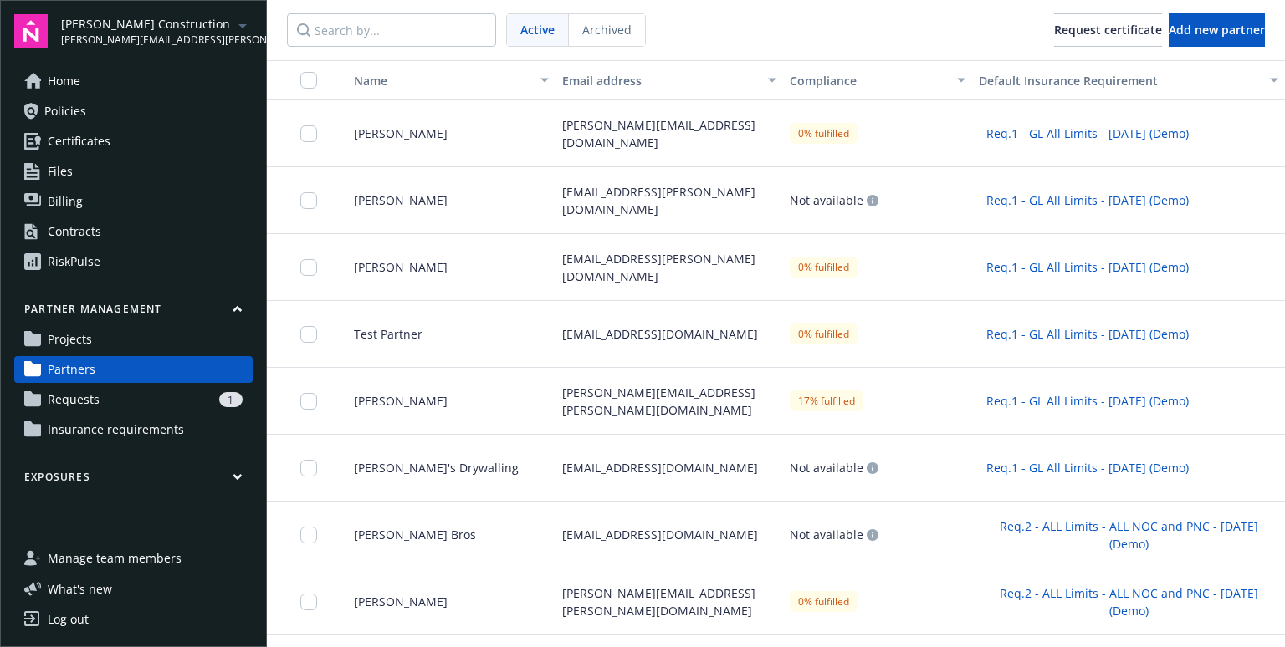
click at [83, 341] on span "Projects" at bounding box center [70, 339] width 44 height 27
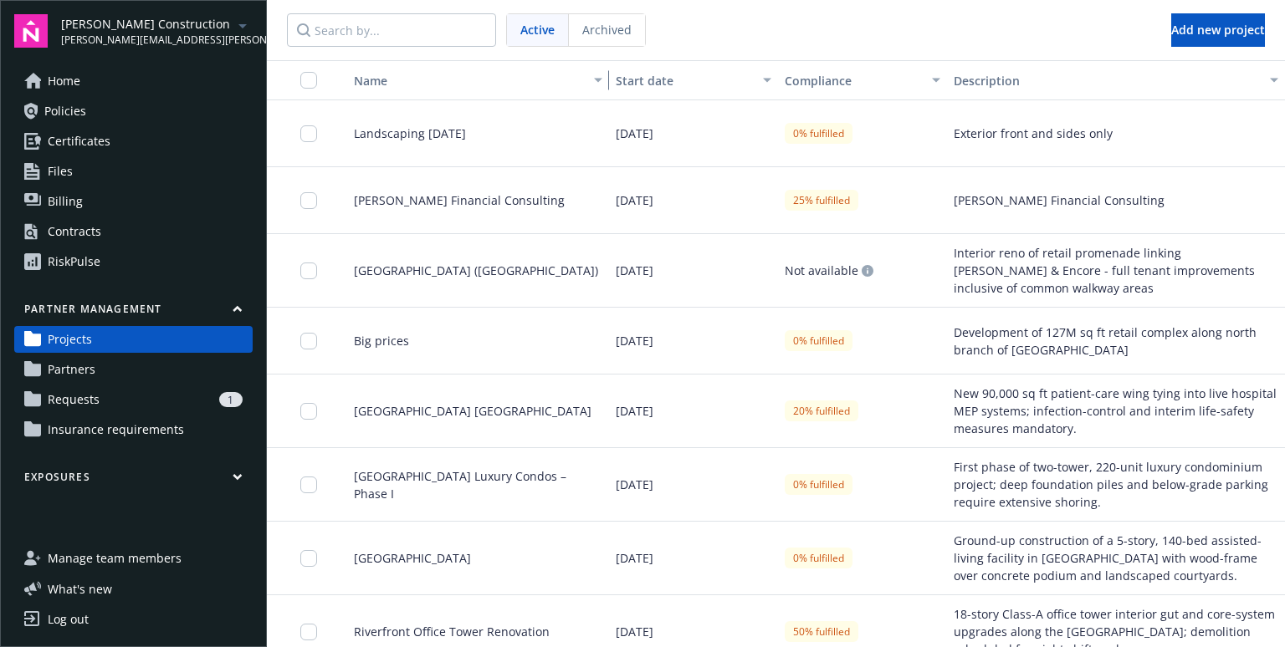
drag, startPoint x: 521, startPoint y: 85, endPoint x: 574, endPoint y: 92, distance: 53.1
click at [574, 92] on button "Name" at bounding box center [471, 80] width 275 height 40
click at [422, 137] on span "Landscaping [DATE]" at bounding box center [402, 134] width 125 height 18
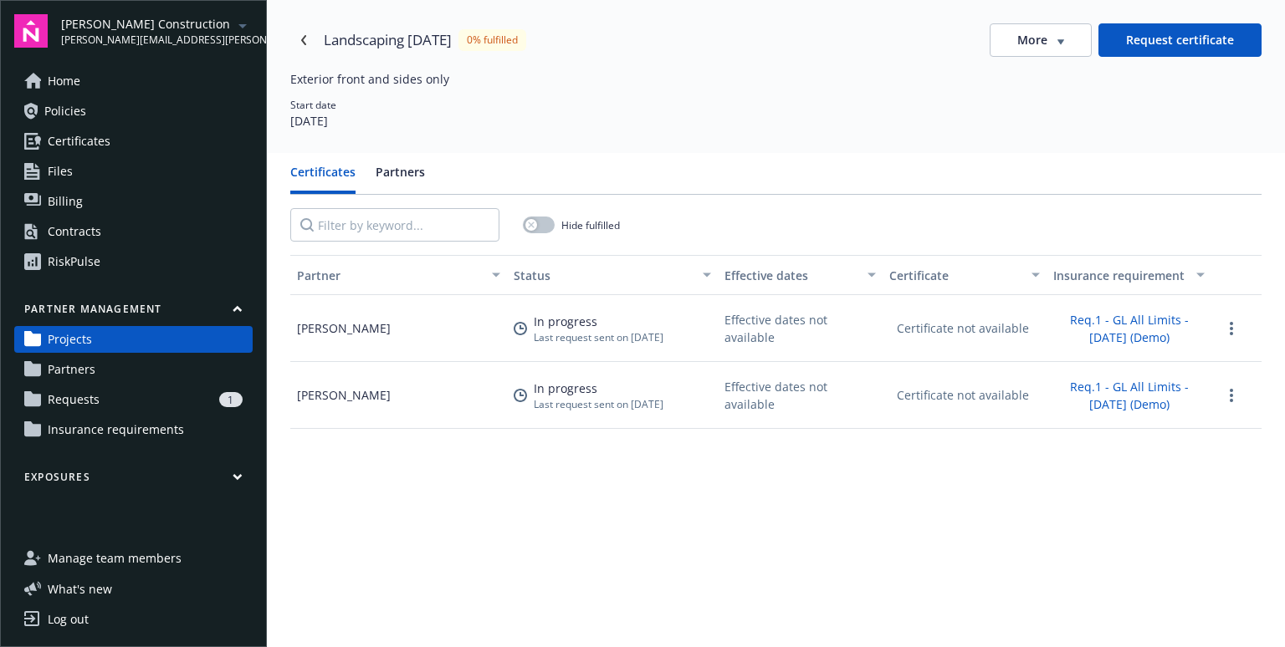
click at [758, 237] on div "Hide fulfilled" at bounding box center [775, 225] width 971 height 60
click at [306, 43] on icon "Navigate back" at bounding box center [304, 40] width 10 height 10
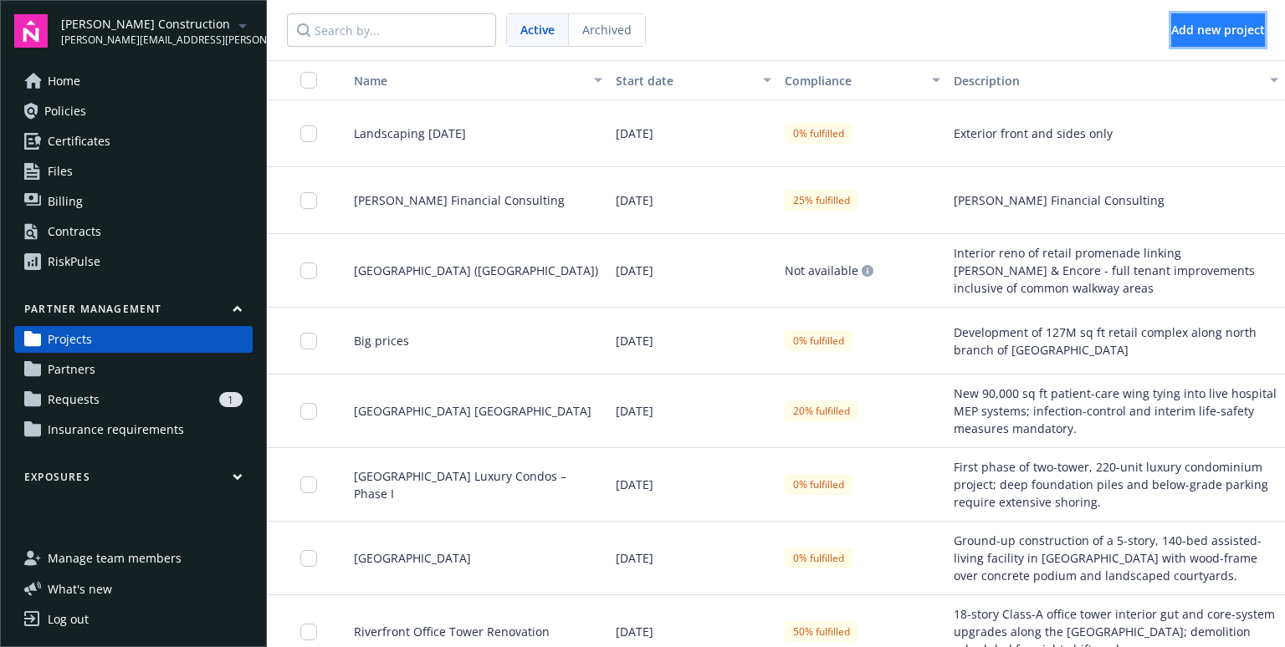
click at [1198, 33] on span "Add new project" at bounding box center [1218, 30] width 94 height 16
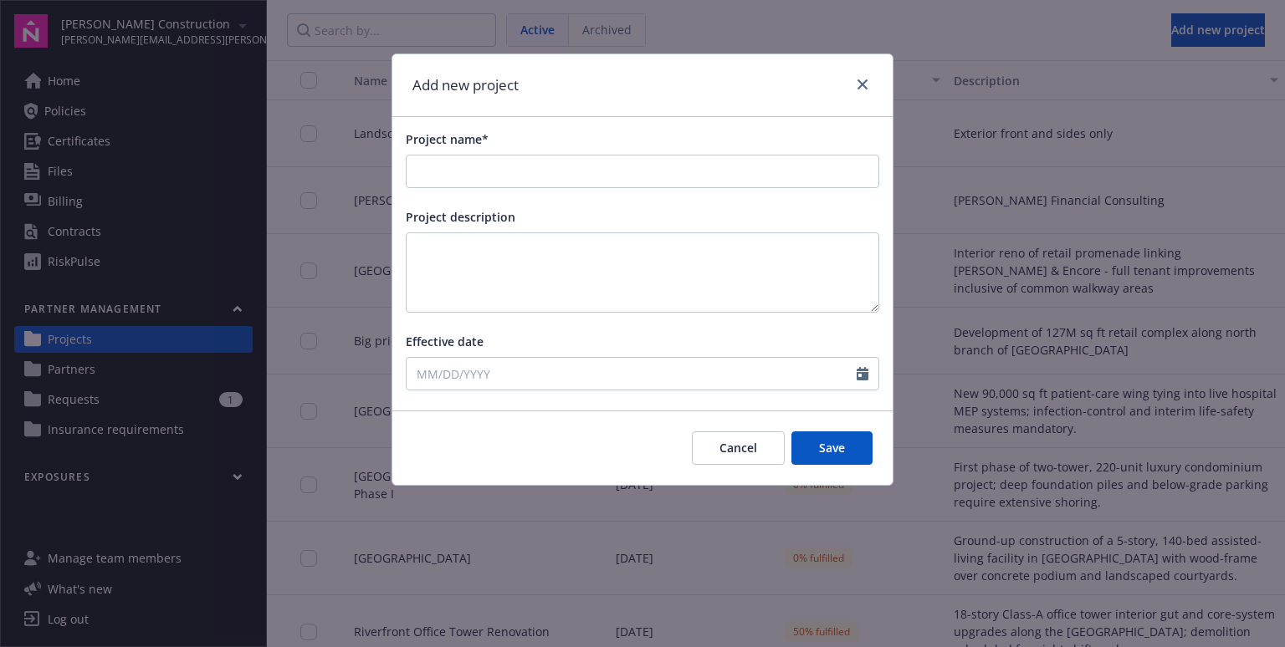
click at [749, 448] on button "Cancel" at bounding box center [738, 448] width 93 height 33
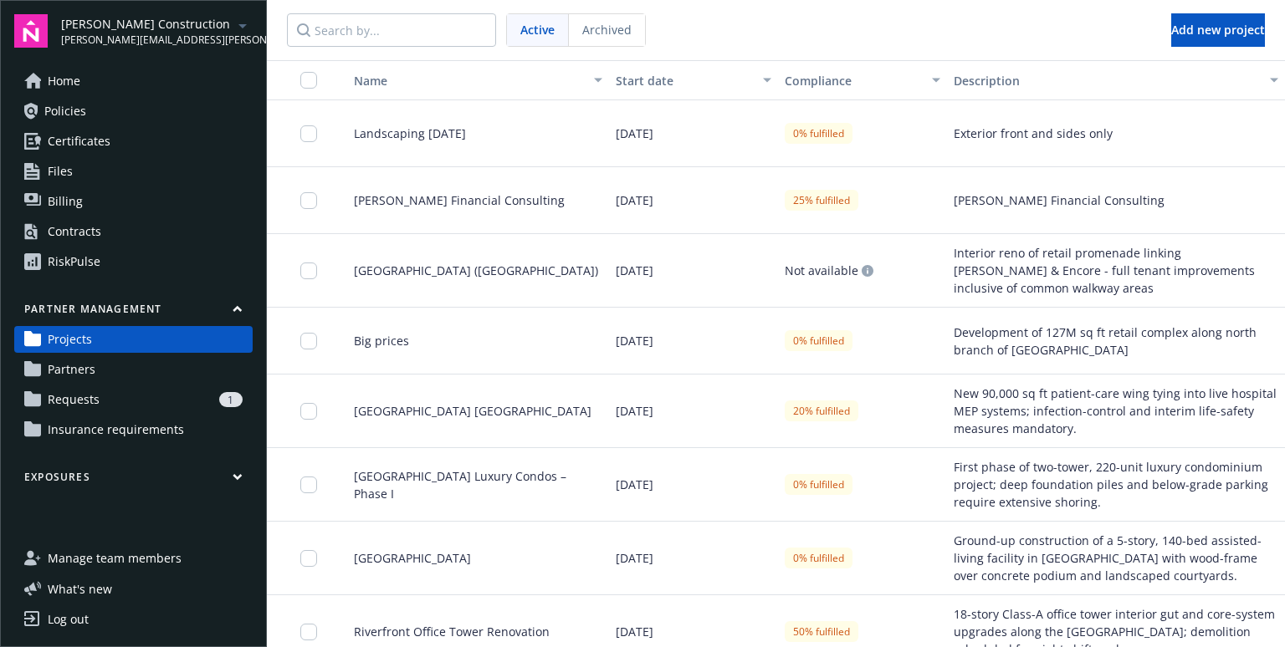
click at [427, 123] on div "Landscaping [DATE]" at bounding box center [471, 133] width 275 height 67
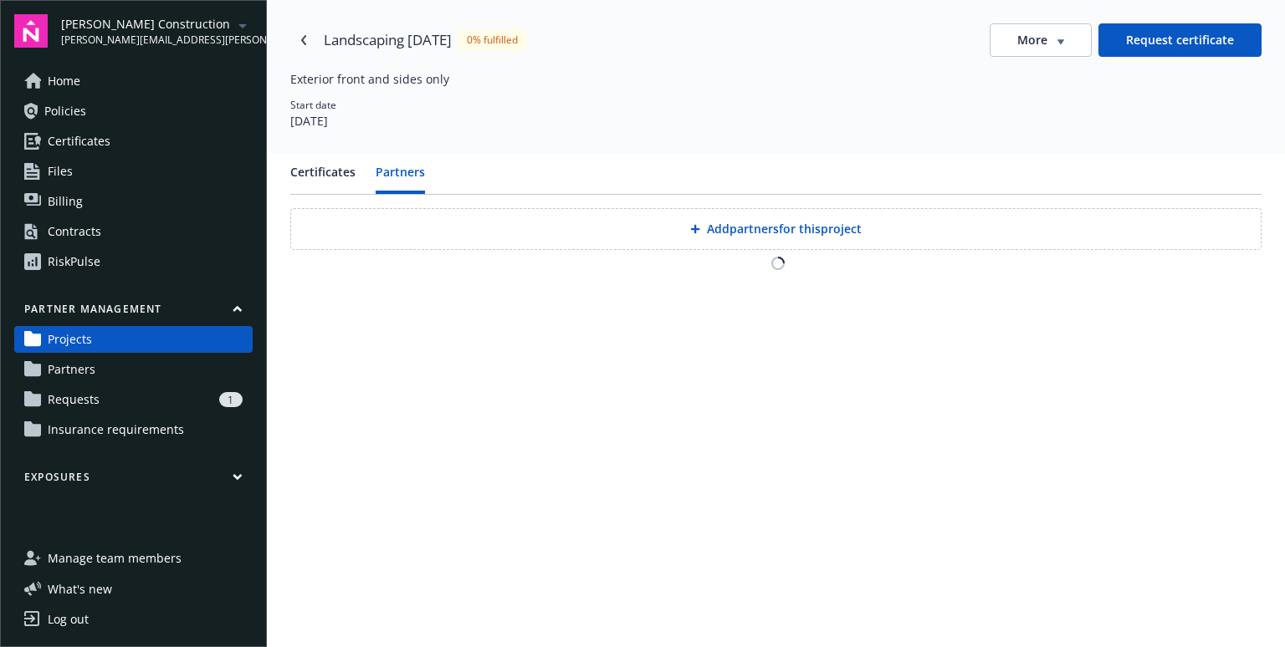
click at [396, 175] on button "Partners" at bounding box center [400, 178] width 49 height 31
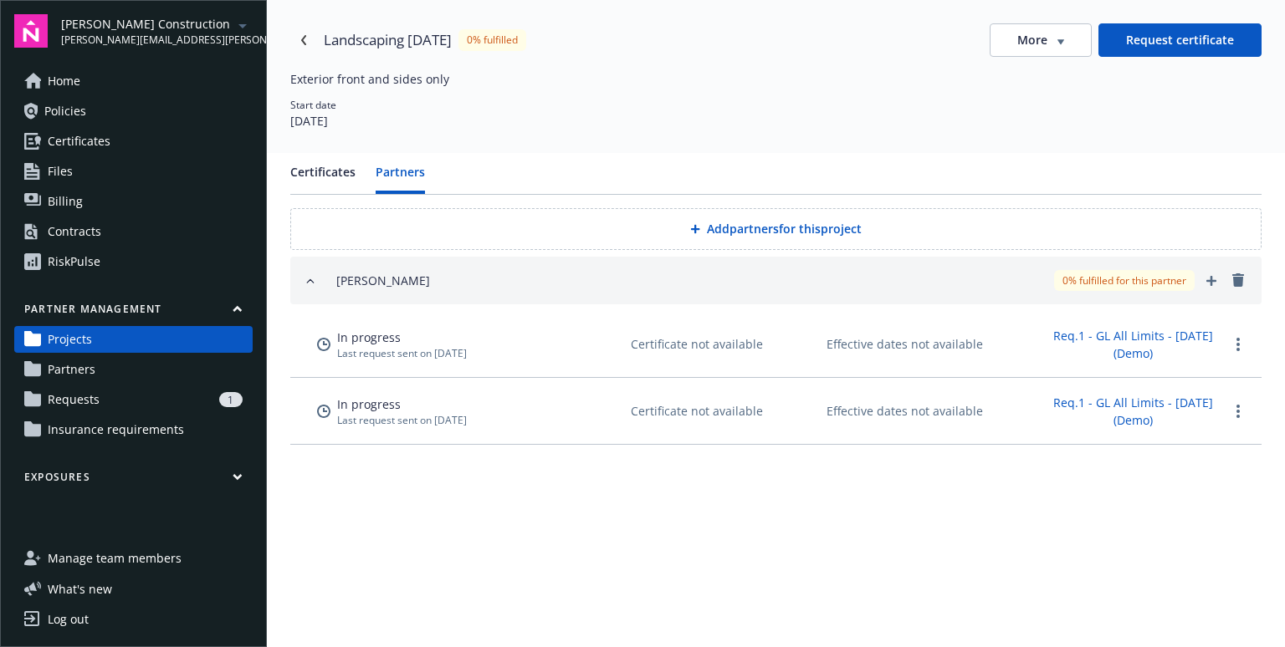
click at [720, 231] on button "Add partners for this project" at bounding box center [775, 229] width 971 height 42
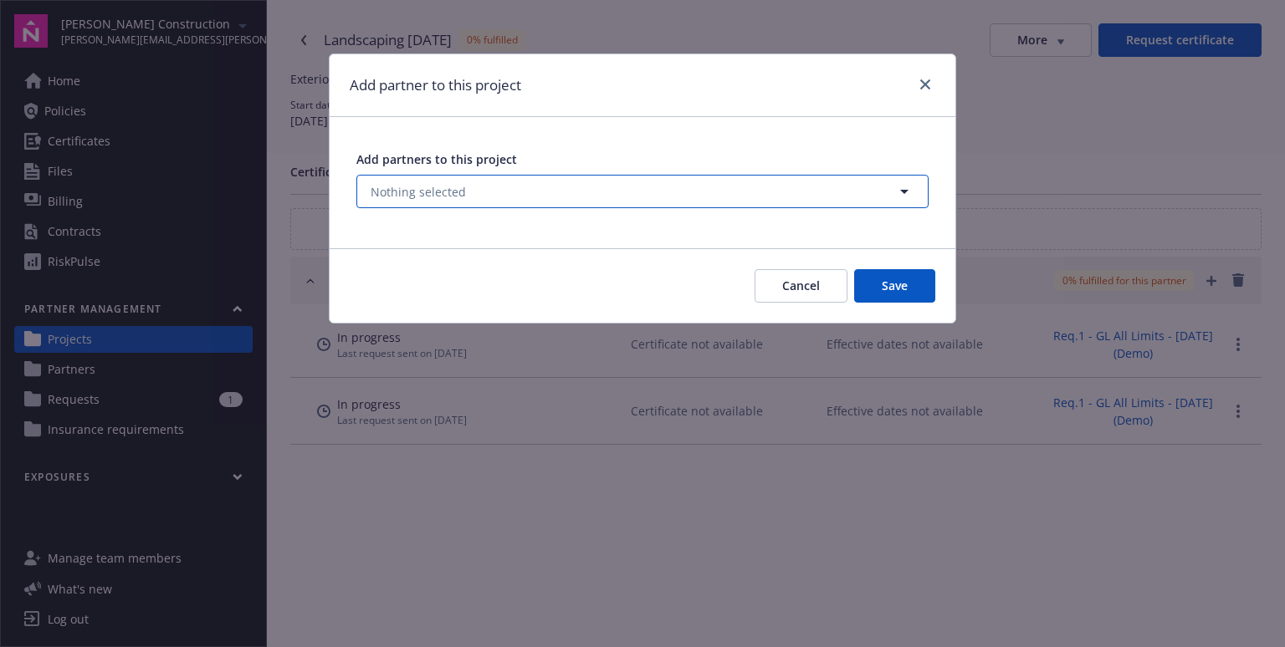
click at [515, 178] on button "Nothing selected" at bounding box center [642, 191] width 572 height 33
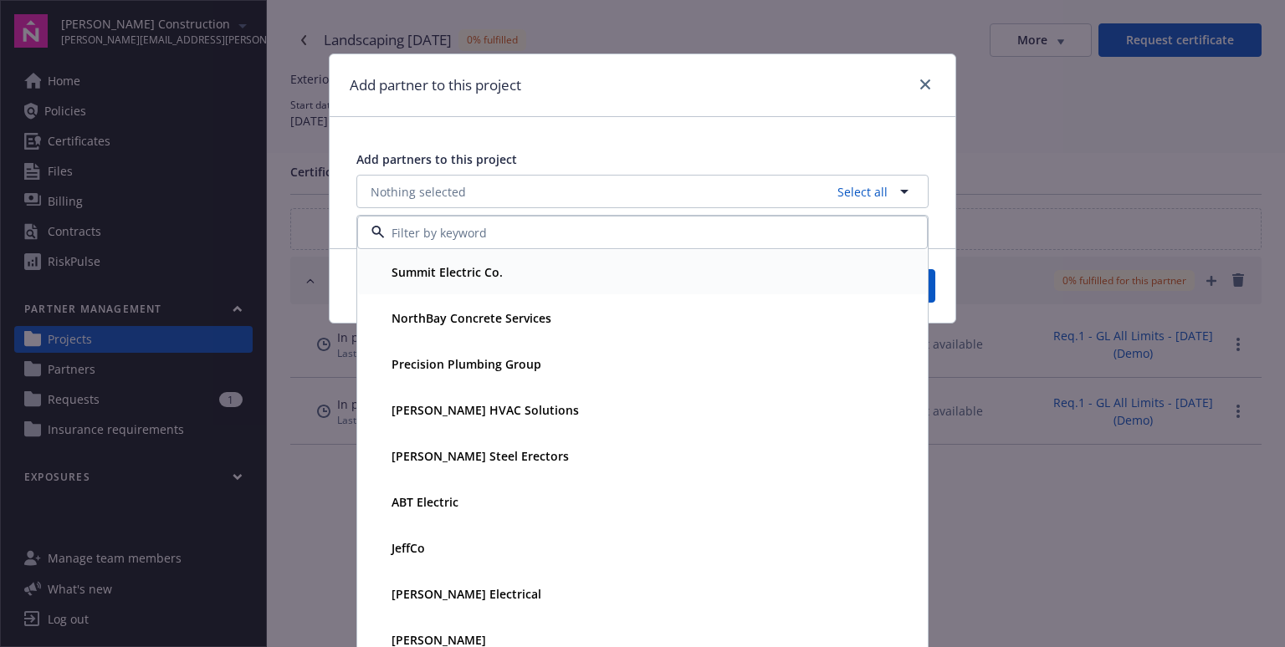
click at [391, 268] on strong "Summit Electric Co." at bounding box center [446, 272] width 111 height 16
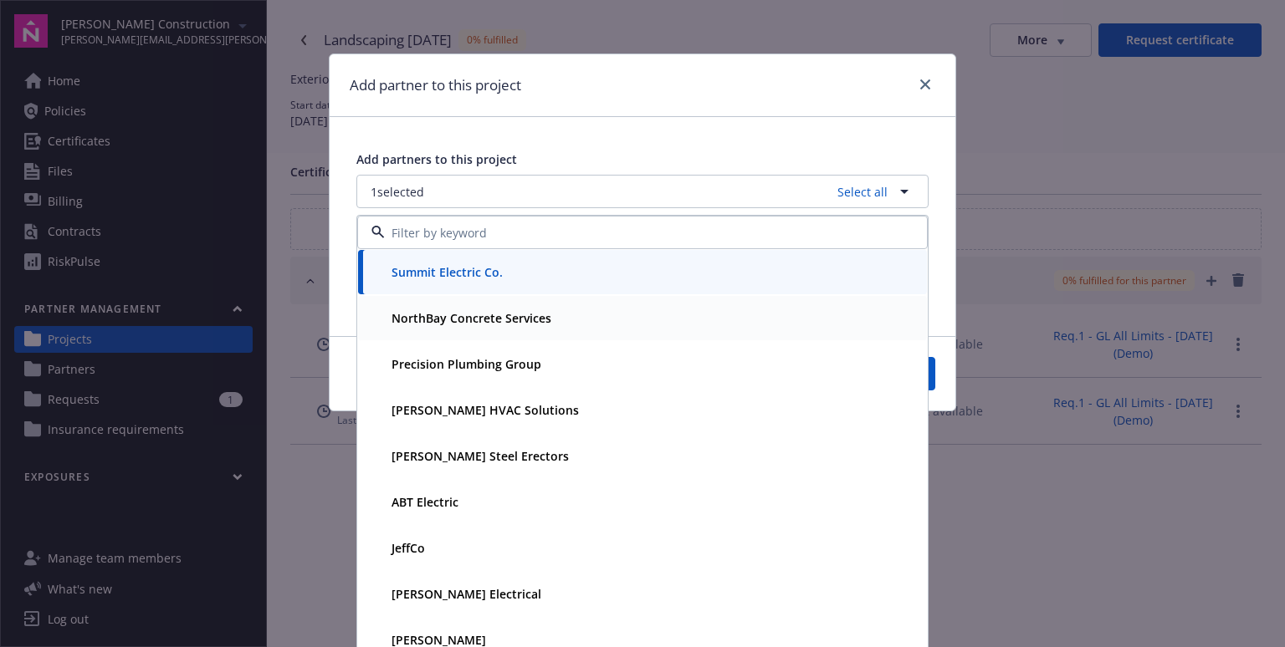
click at [395, 312] on strong "NorthBay Concrete Services" at bounding box center [471, 318] width 160 height 16
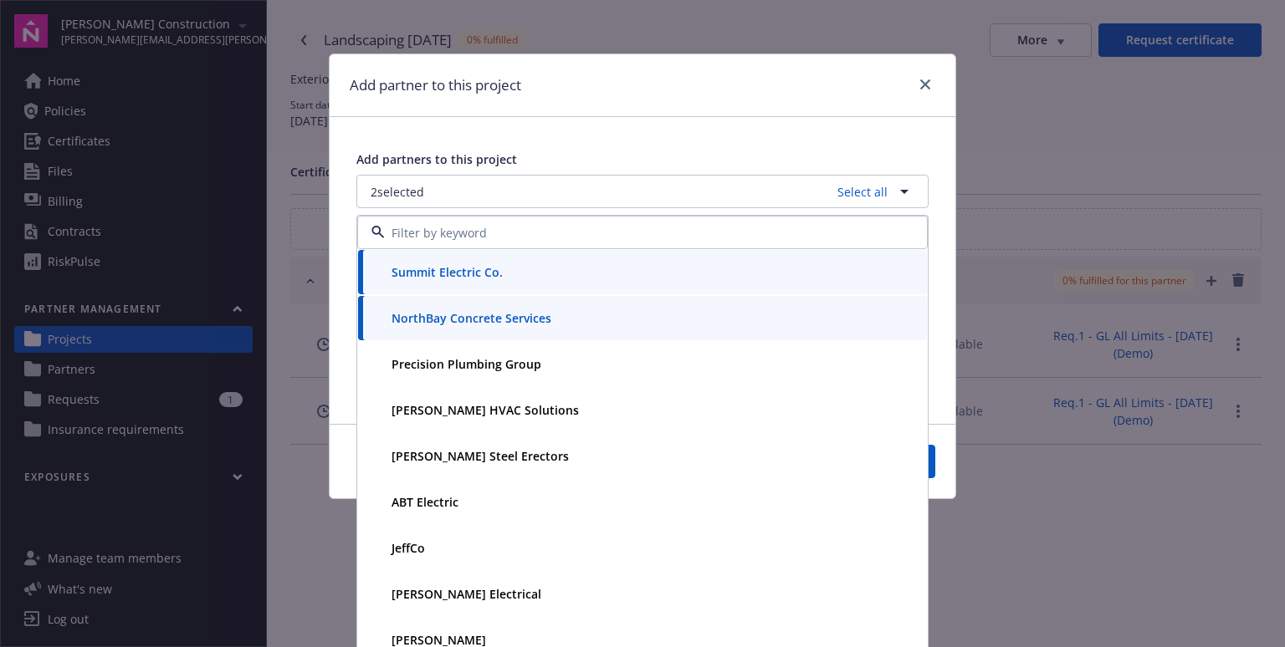
click at [401, 383] on div "Precision Plumbing Group" at bounding box center [642, 364] width 569 height 44
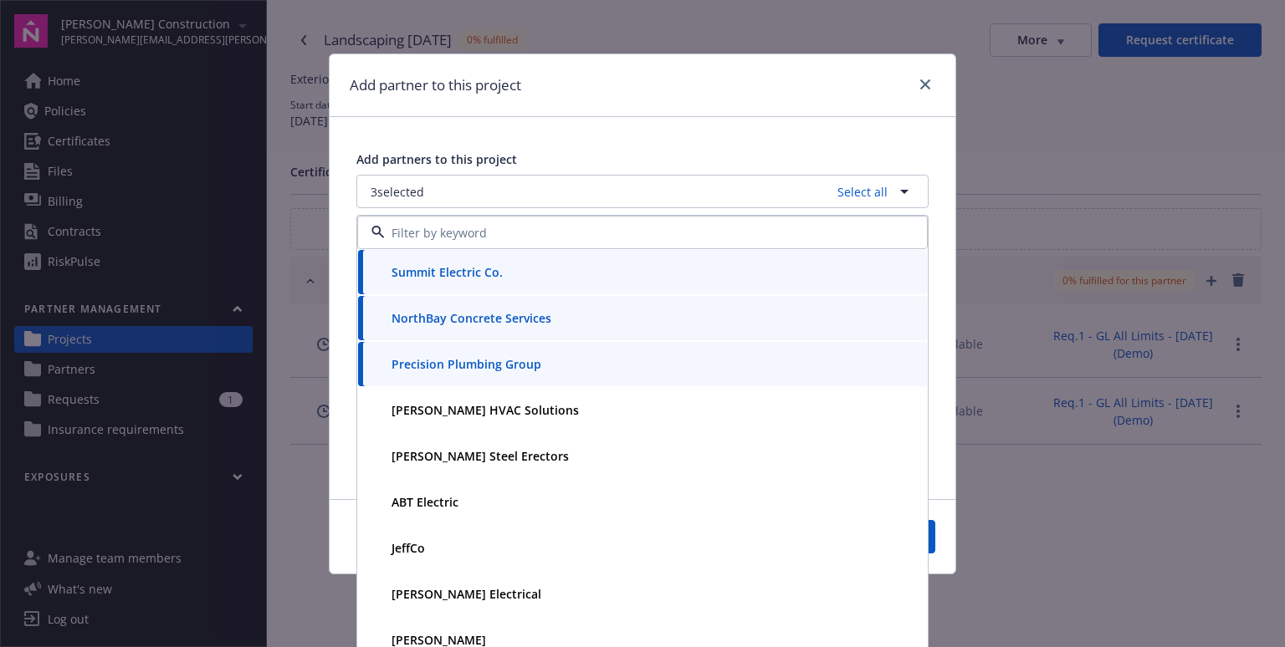
click at [587, 151] on div "Add partners to this project" at bounding box center [642, 160] width 572 height 18
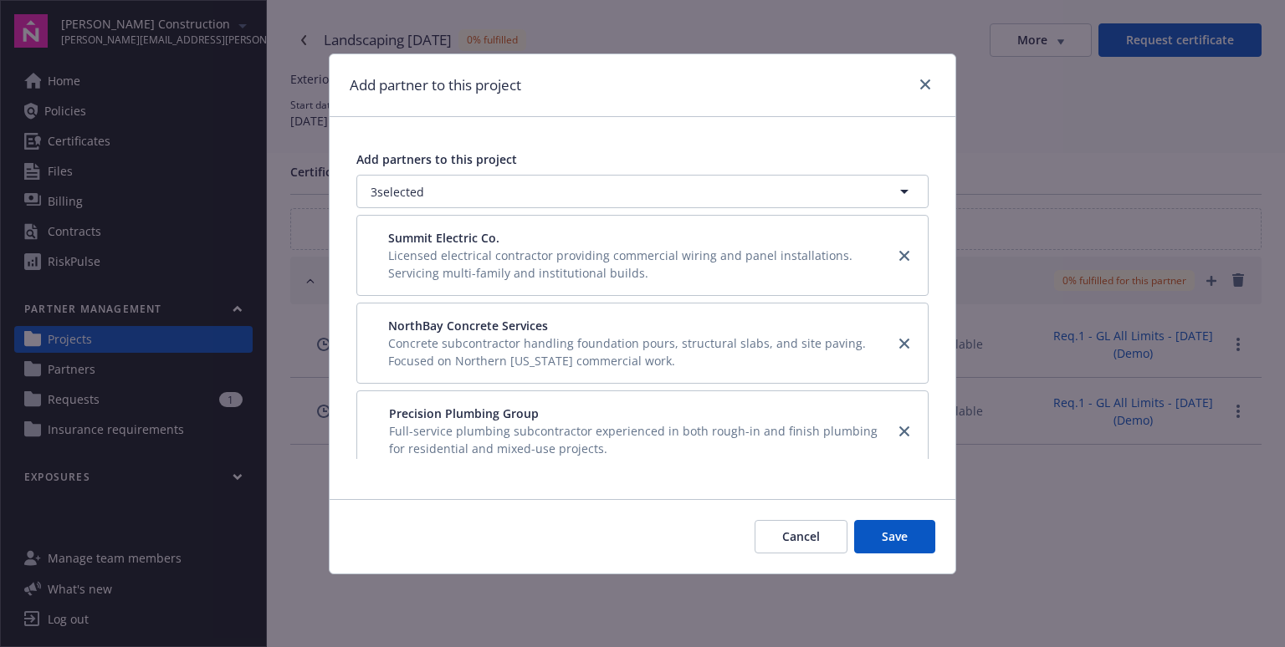
click at [783, 531] on button "Cancel" at bounding box center [800, 536] width 93 height 33
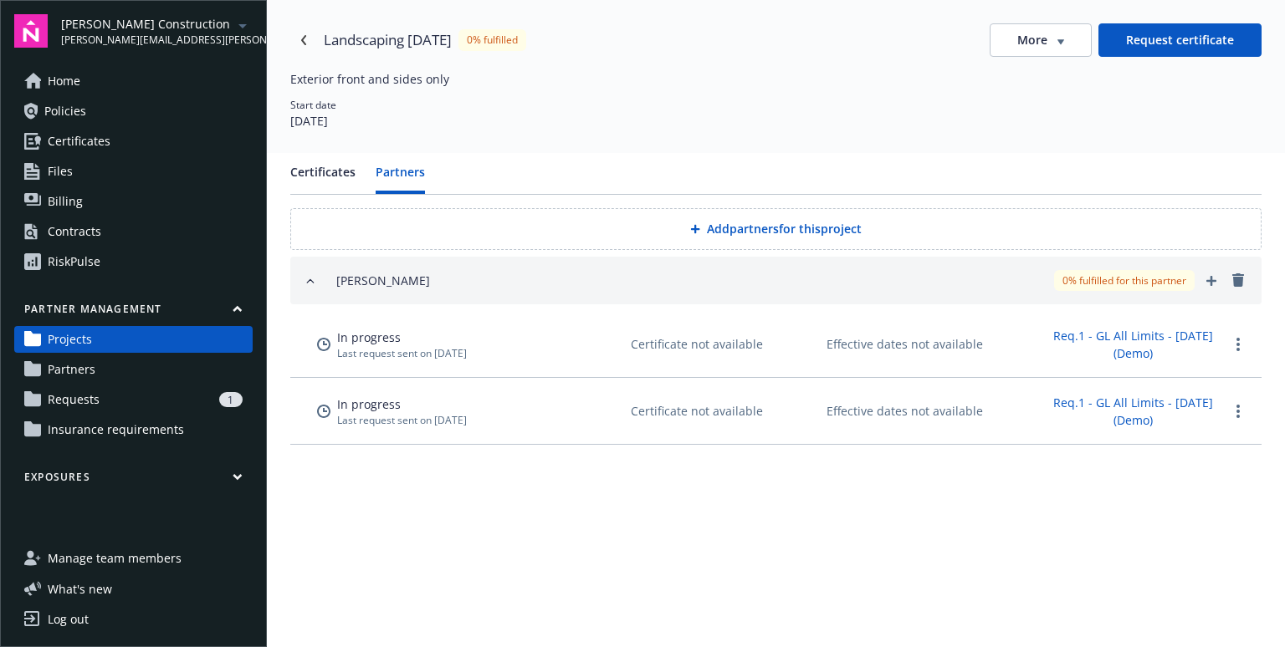
click at [294, 164] on button "Certificates" at bounding box center [322, 178] width 65 height 31
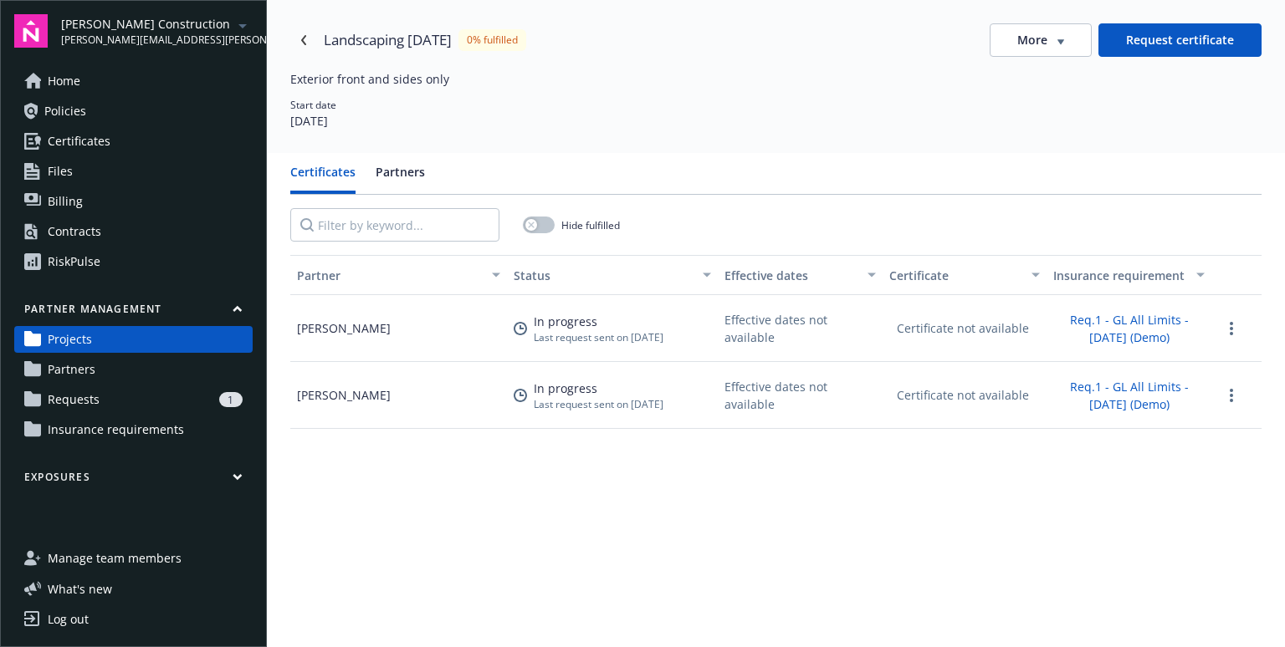
click at [1208, 35] on button "Request certificate" at bounding box center [1179, 39] width 163 height 33
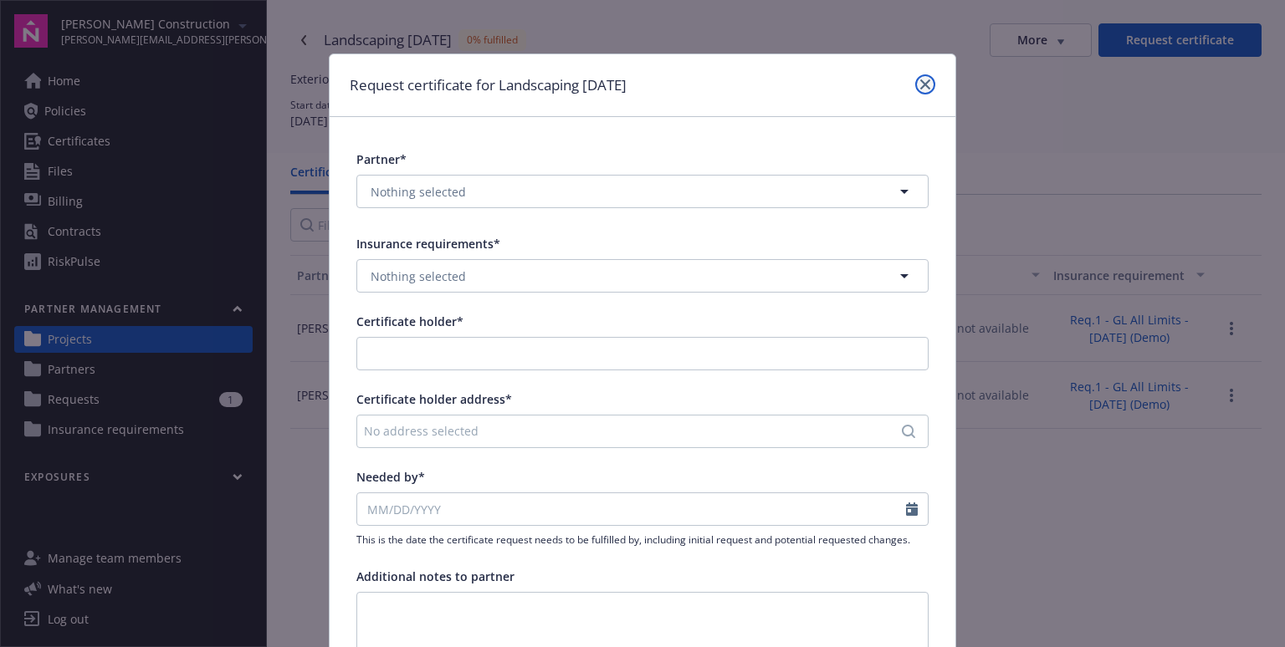
click at [927, 84] on icon "close" at bounding box center [925, 84] width 10 height 10
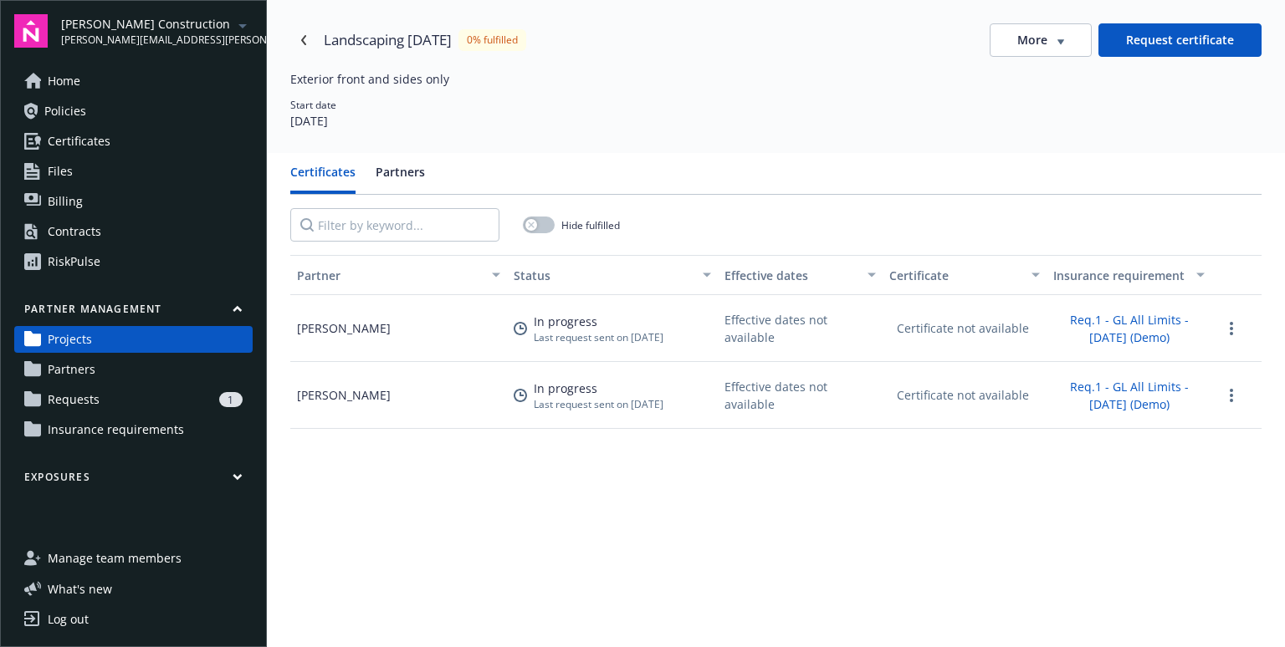
click at [168, 366] on link "Partners" at bounding box center [133, 369] width 238 height 27
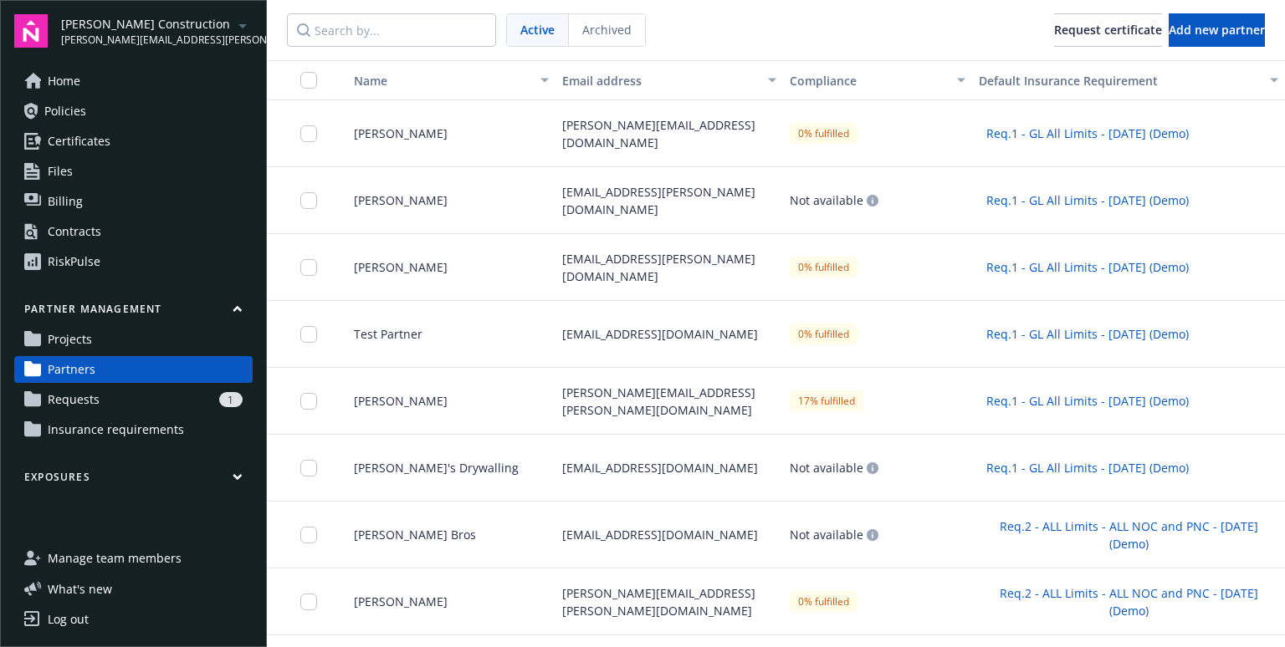
click at [82, 396] on span "Requests" at bounding box center [74, 399] width 52 height 27
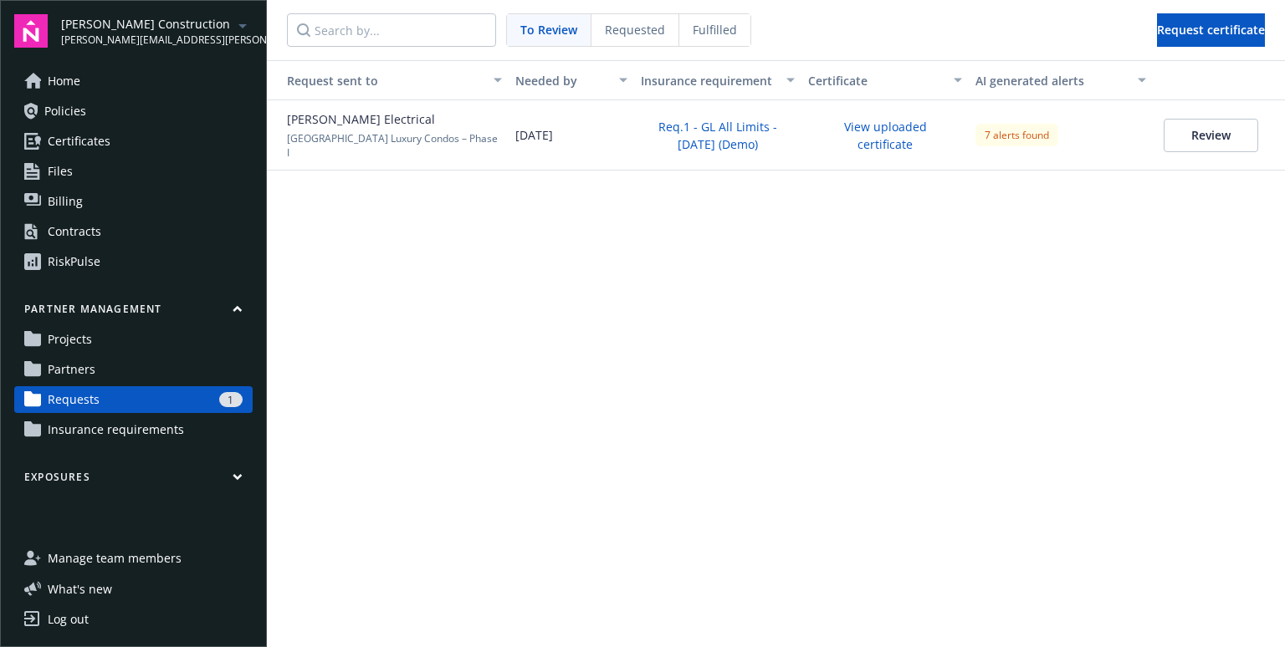
click at [148, 363] on link "Partners" at bounding box center [133, 369] width 238 height 27
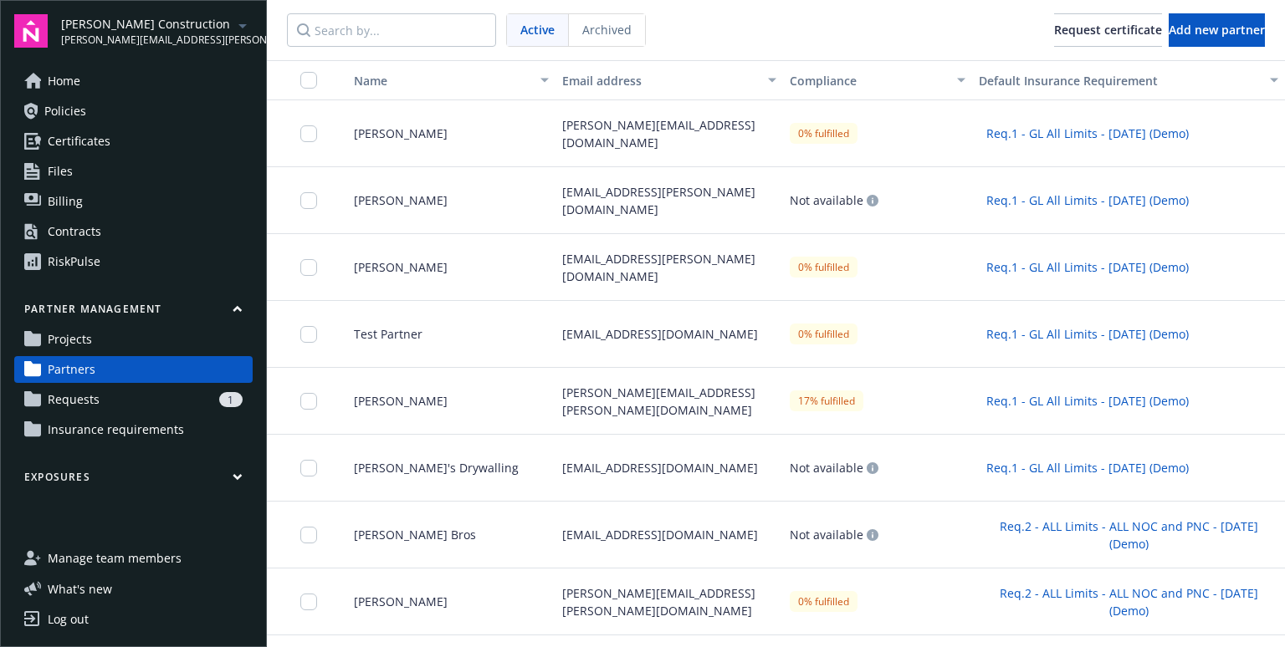
click at [232, 330] on link "Projects" at bounding box center [133, 339] width 238 height 27
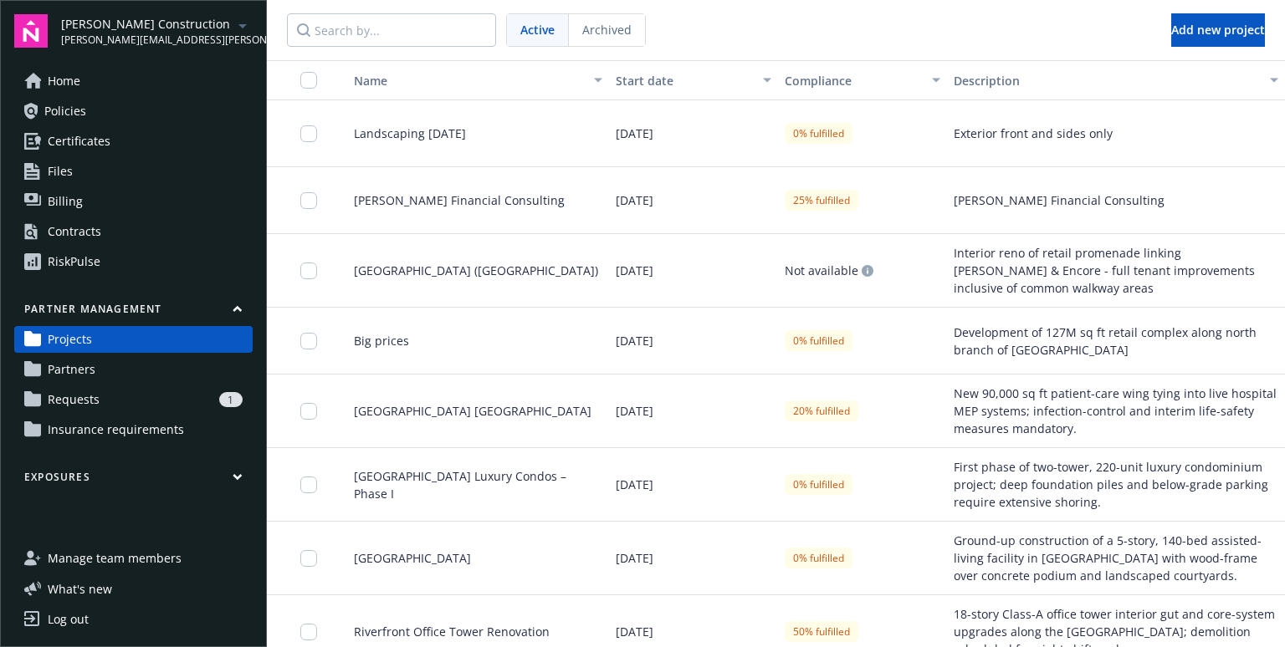
click at [606, 119] on div "Landscaping [DATE]" at bounding box center [471, 133] width 275 height 67
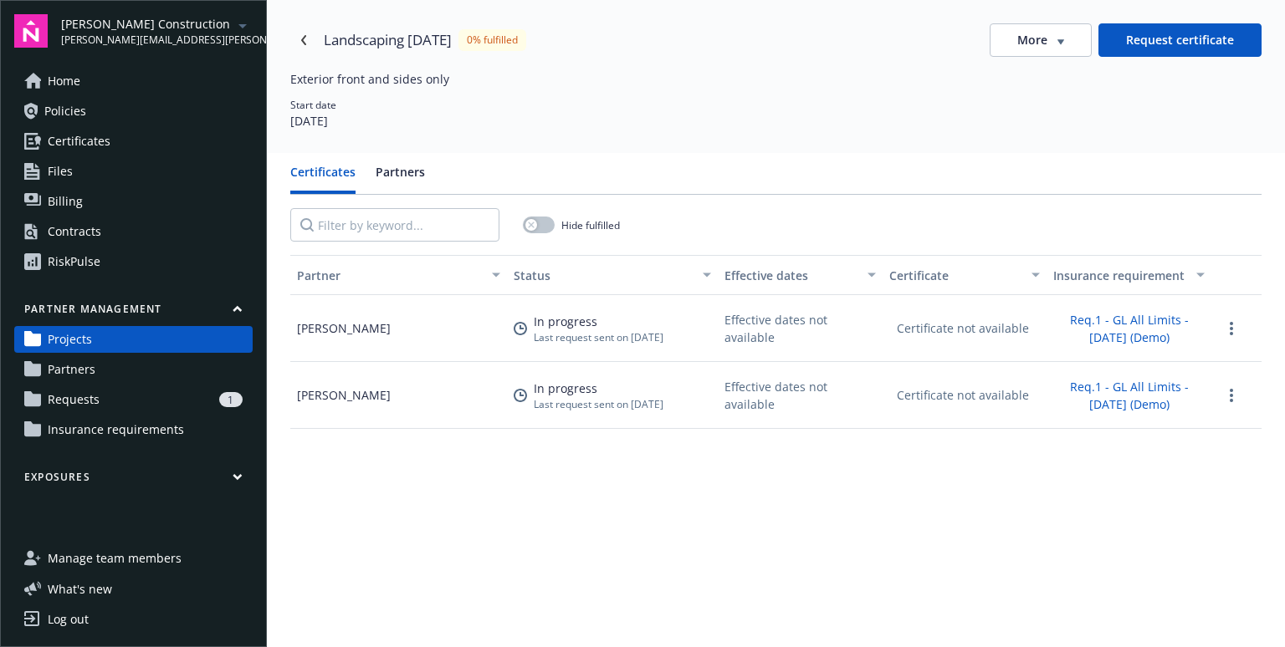
click at [1181, 39] on button "Request certificate" at bounding box center [1179, 39] width 163 height 33
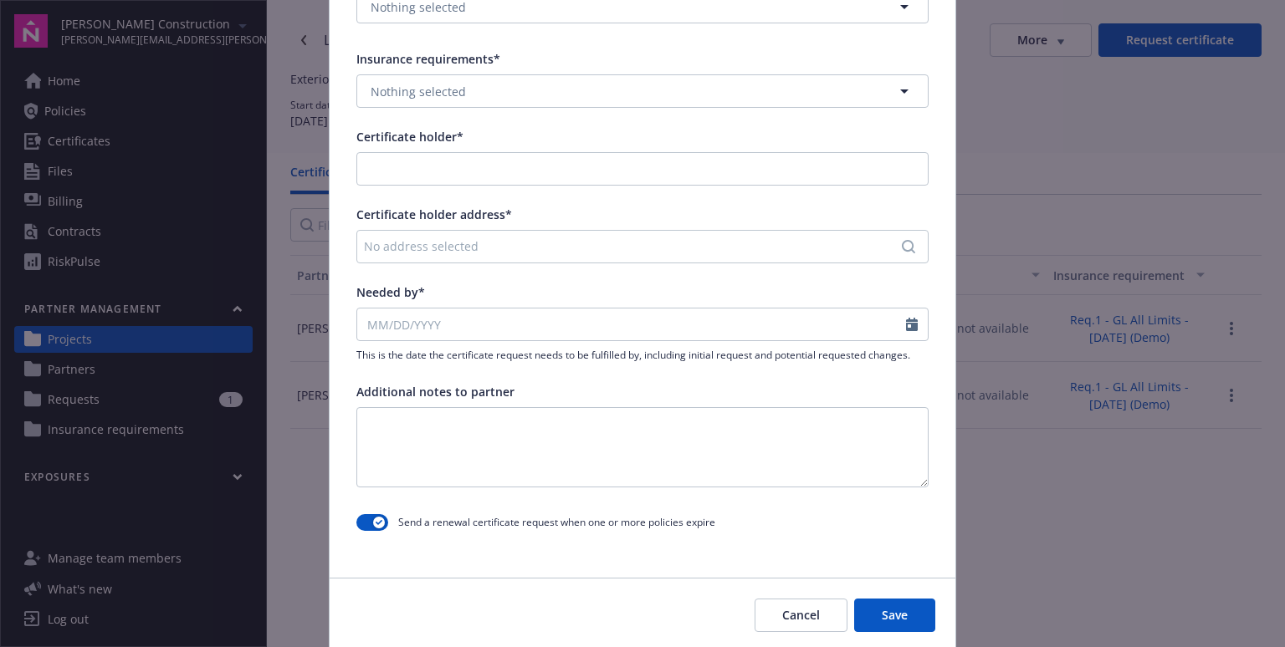
scroll to position [207, 0]
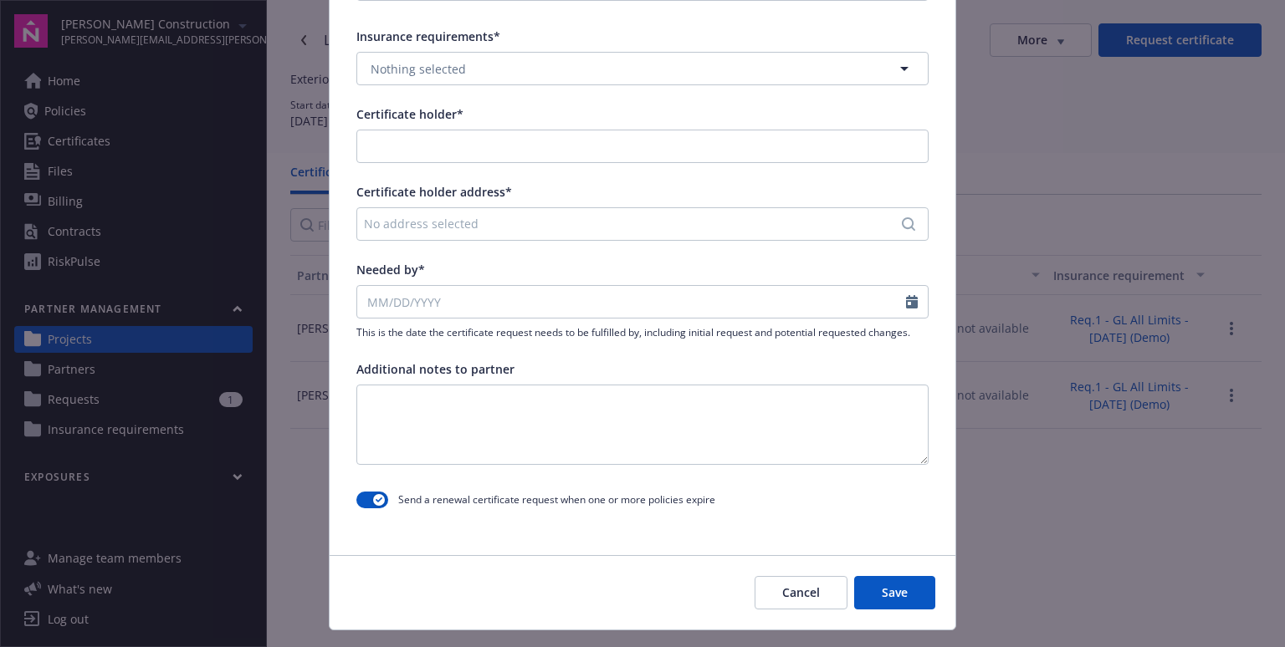
click at [824, 591] on button "Cancel" at bounding box center [800, 592] width 93 height 33
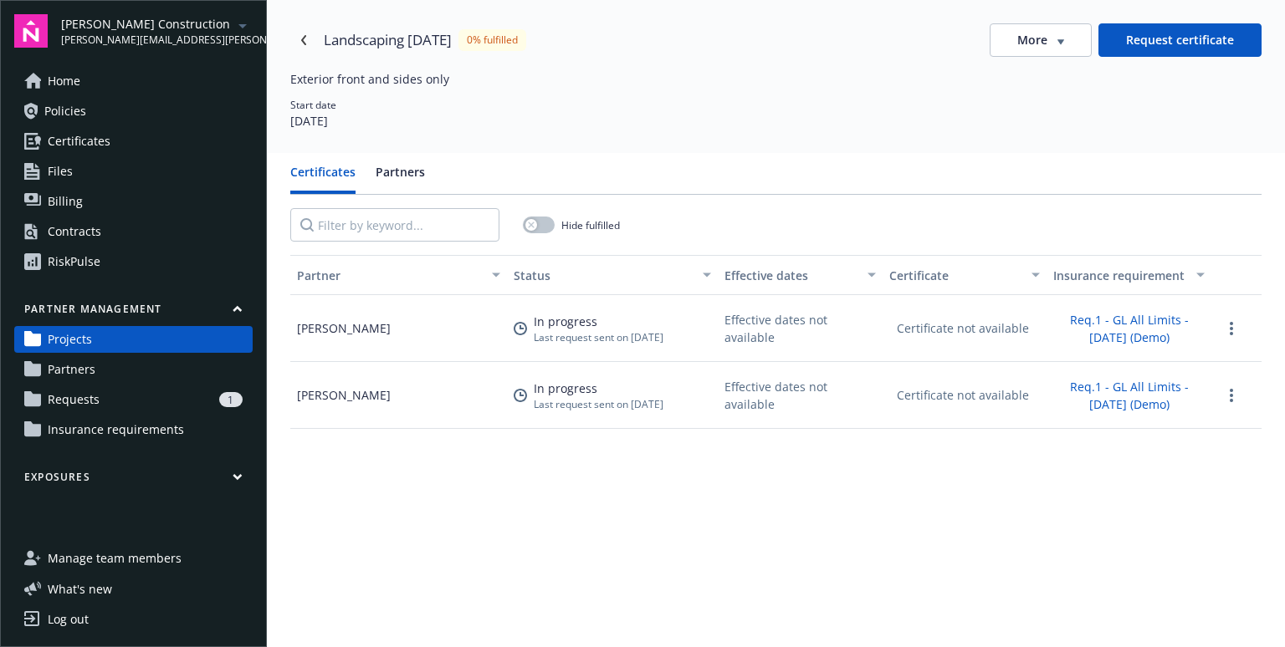
click at [436, 468] on div "Partner Status Effective dates Certificate Insurance requirement [PERSON_NAME] …" at bounding box center [775, 548] width 971 height 587
click at [301, 39] on icon "Navigate back" at bounding box center [303, 40] width 5 height 10
